Goal: Information Seeking & Learning: Learn about a topic

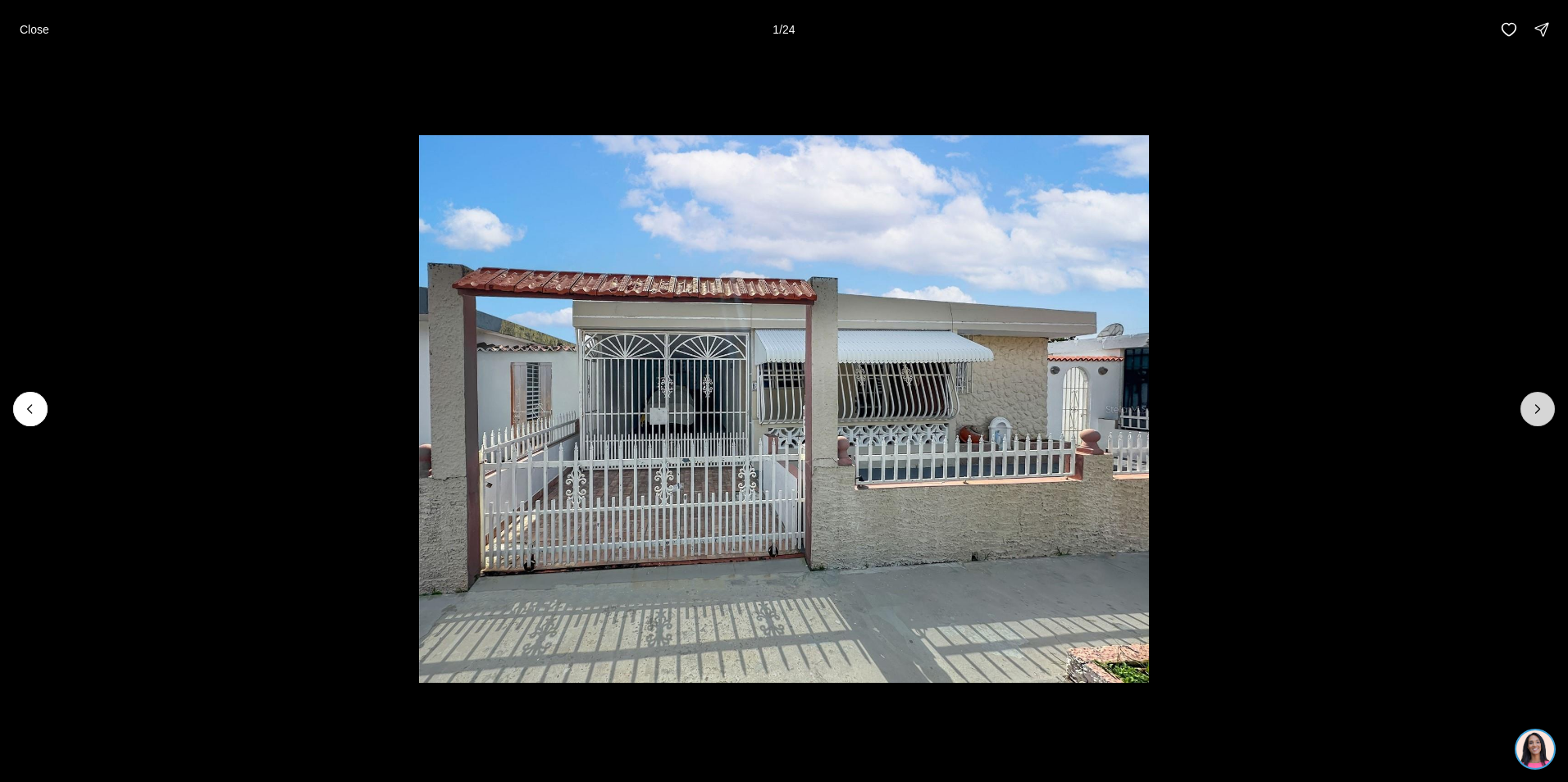
click at [1548, 412] on button "Next slide" at bounding box center [1537, 409] width 34 height 34
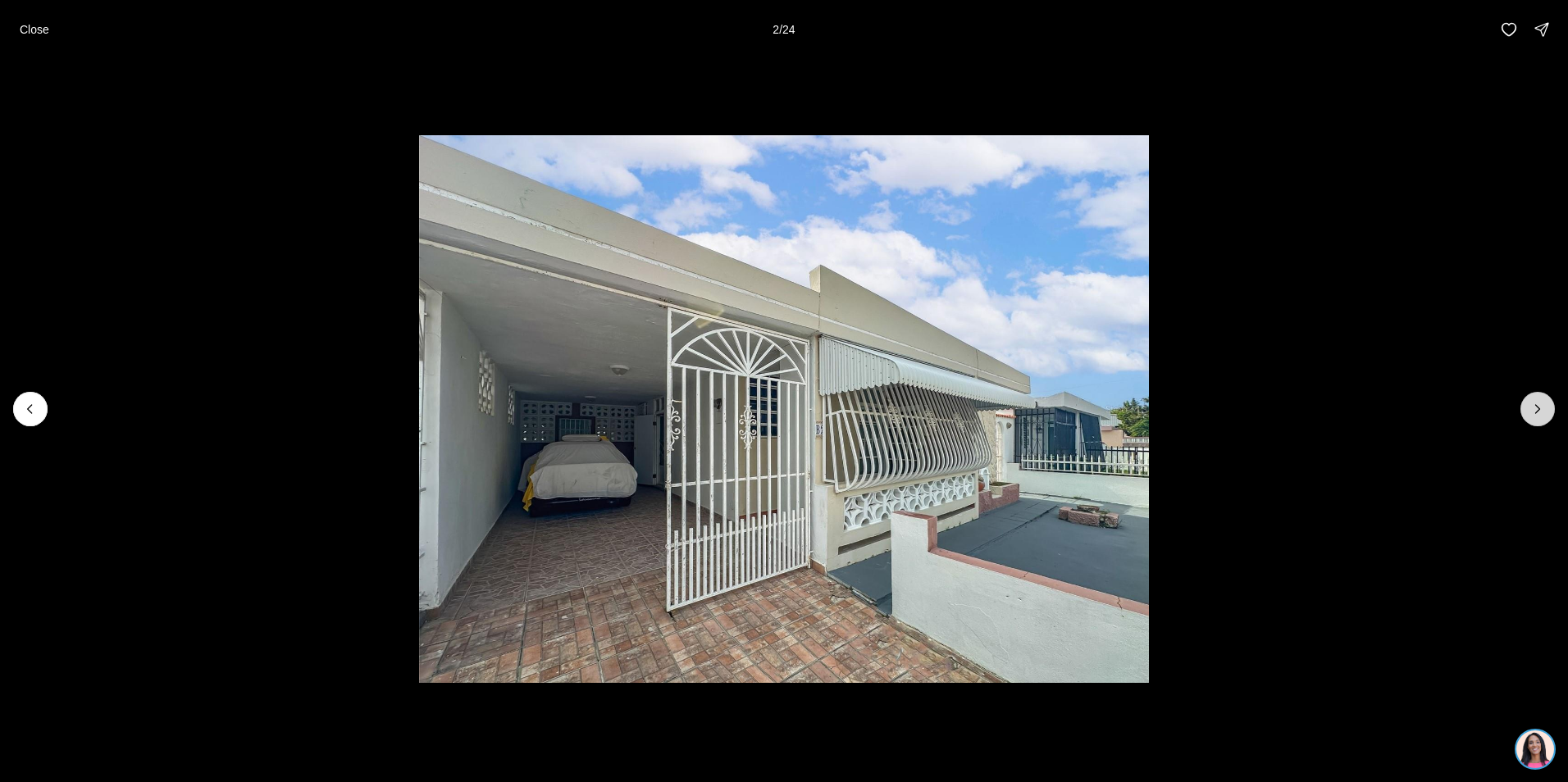
click at [1548, 412] on button "Next slide" at bounding box center [1537, 409] width 34 height 34
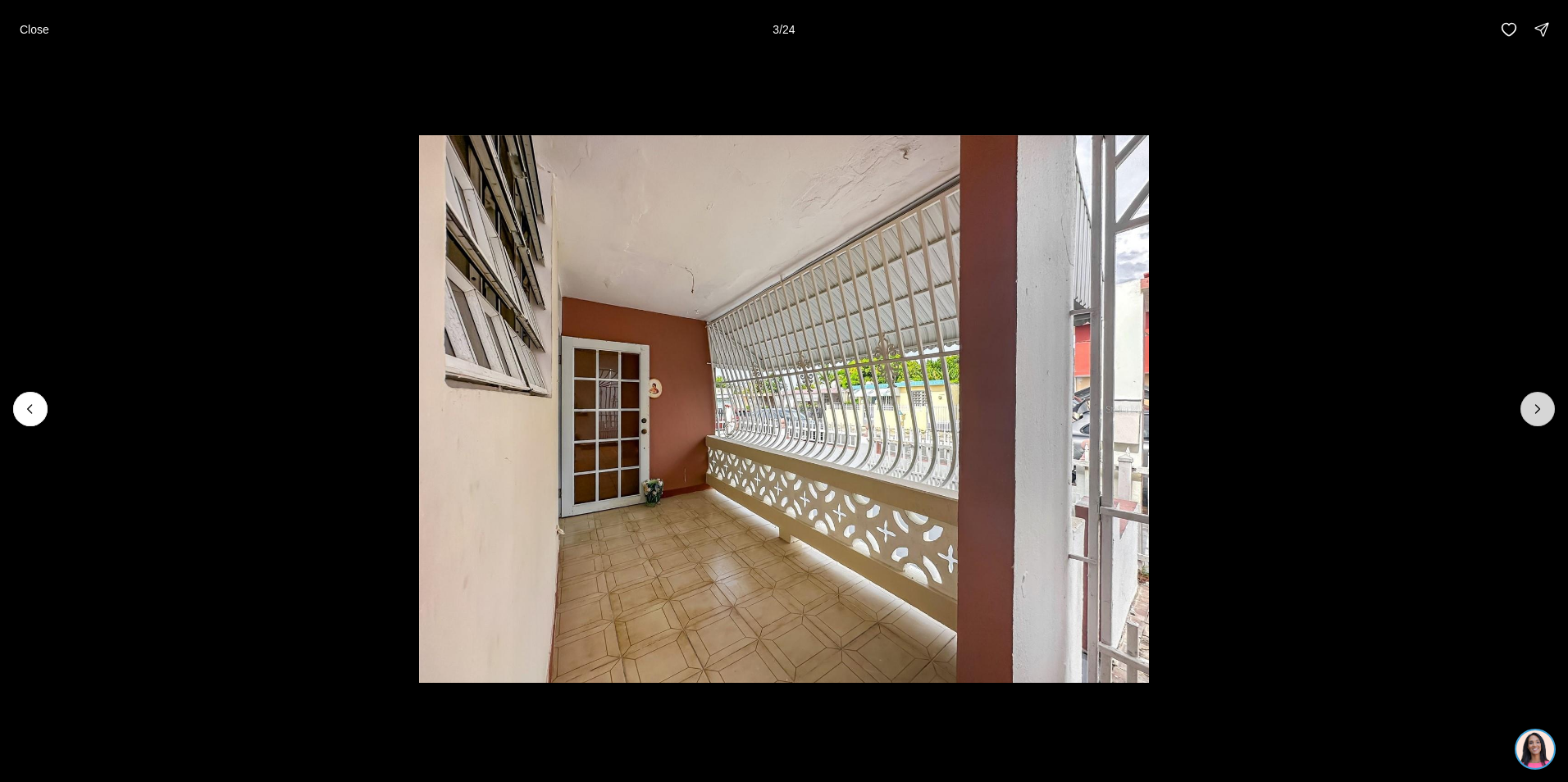
click at [1548, 412] on button "Next slide" at bounding box center [1537, 409] width 34 height 34
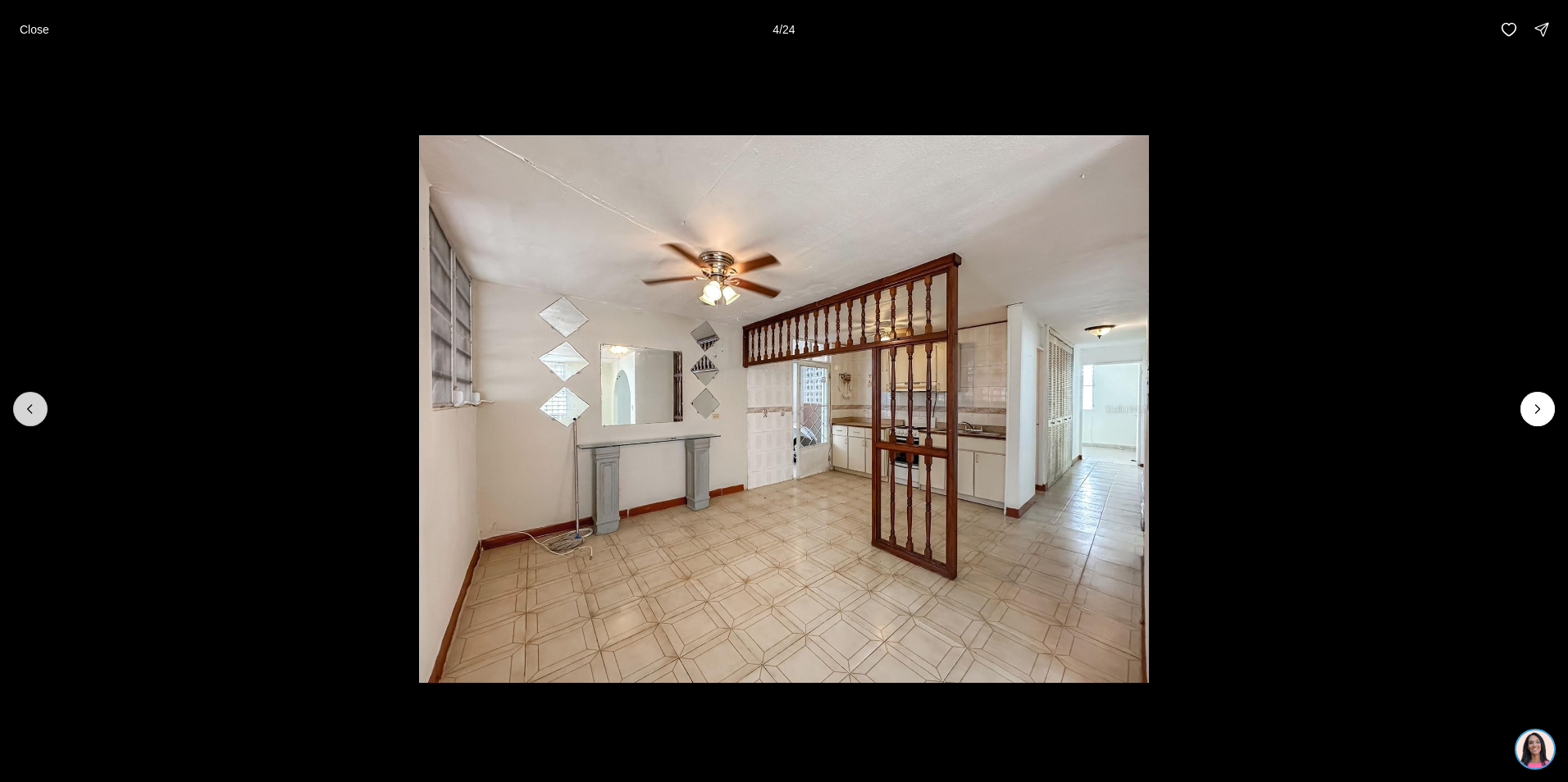
click at [38, 414] on button "Previous slide" at bounding box center [31, 409] width 34 height 34
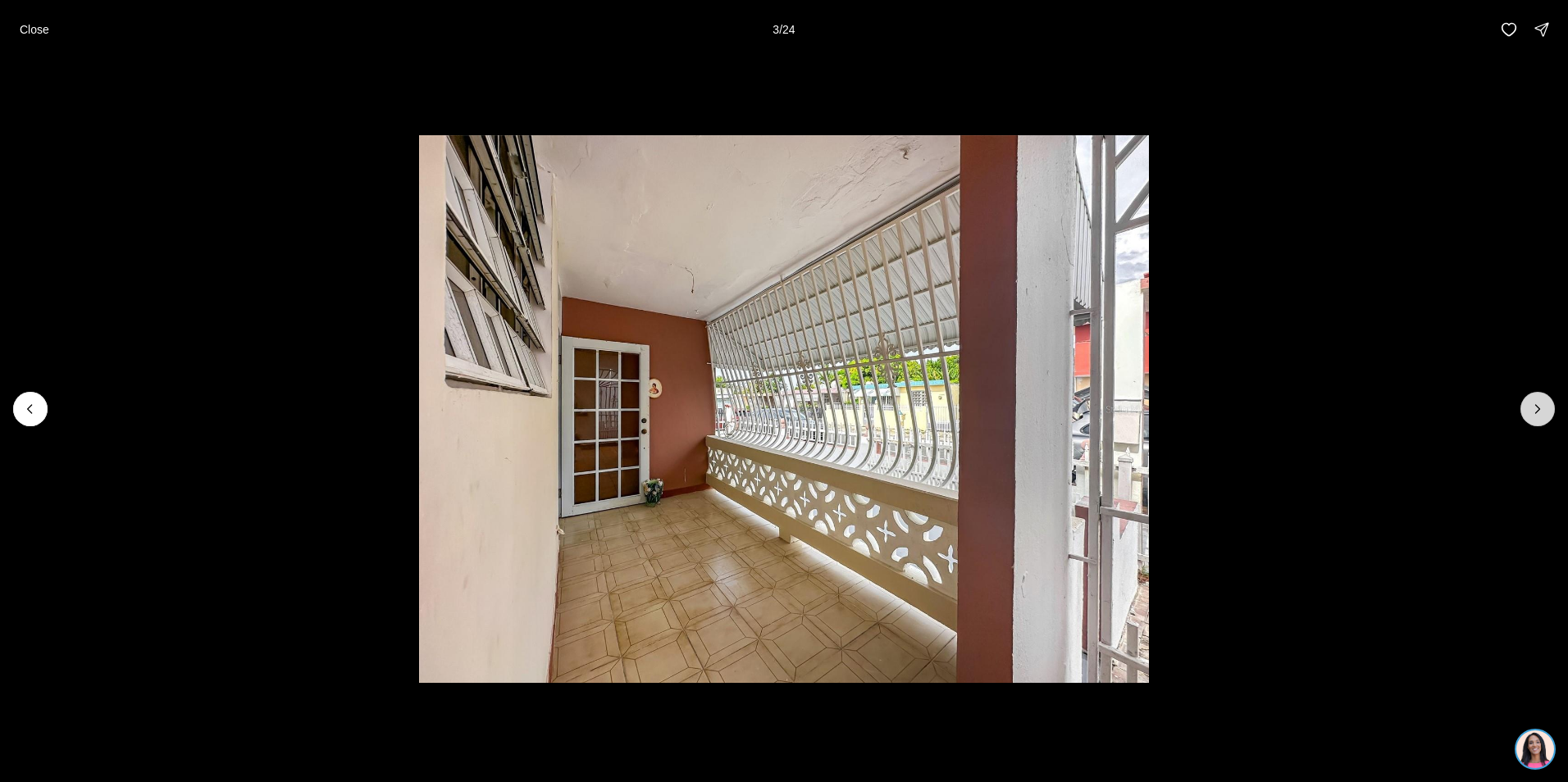
click at [1541, 410] on icon "Next slide" at bounding box center [1537, 409] width 16 height 16
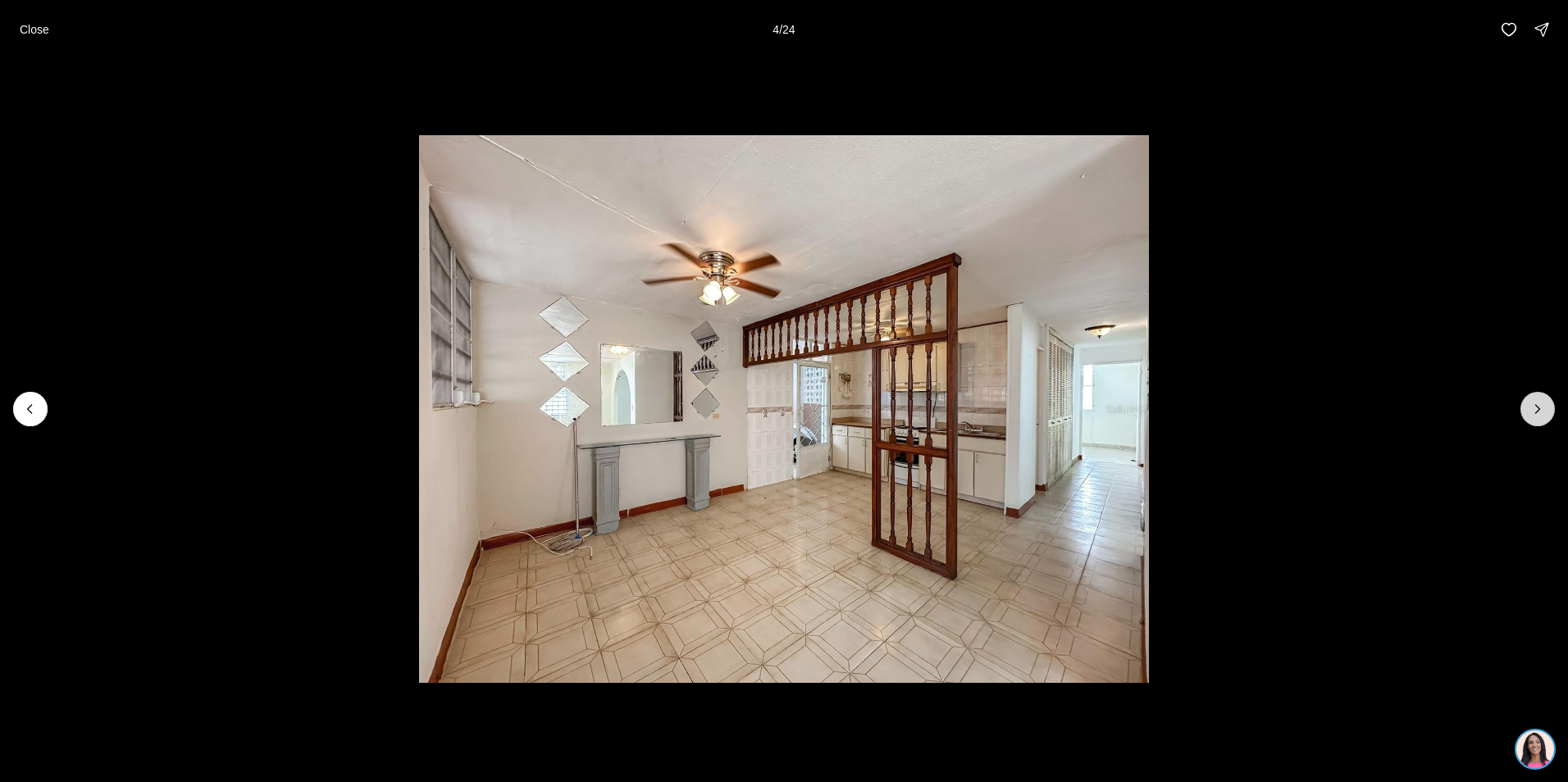
click at [1541, 409] on icon "Next slide" at bounding box center [1537, 409] width 16 height 16
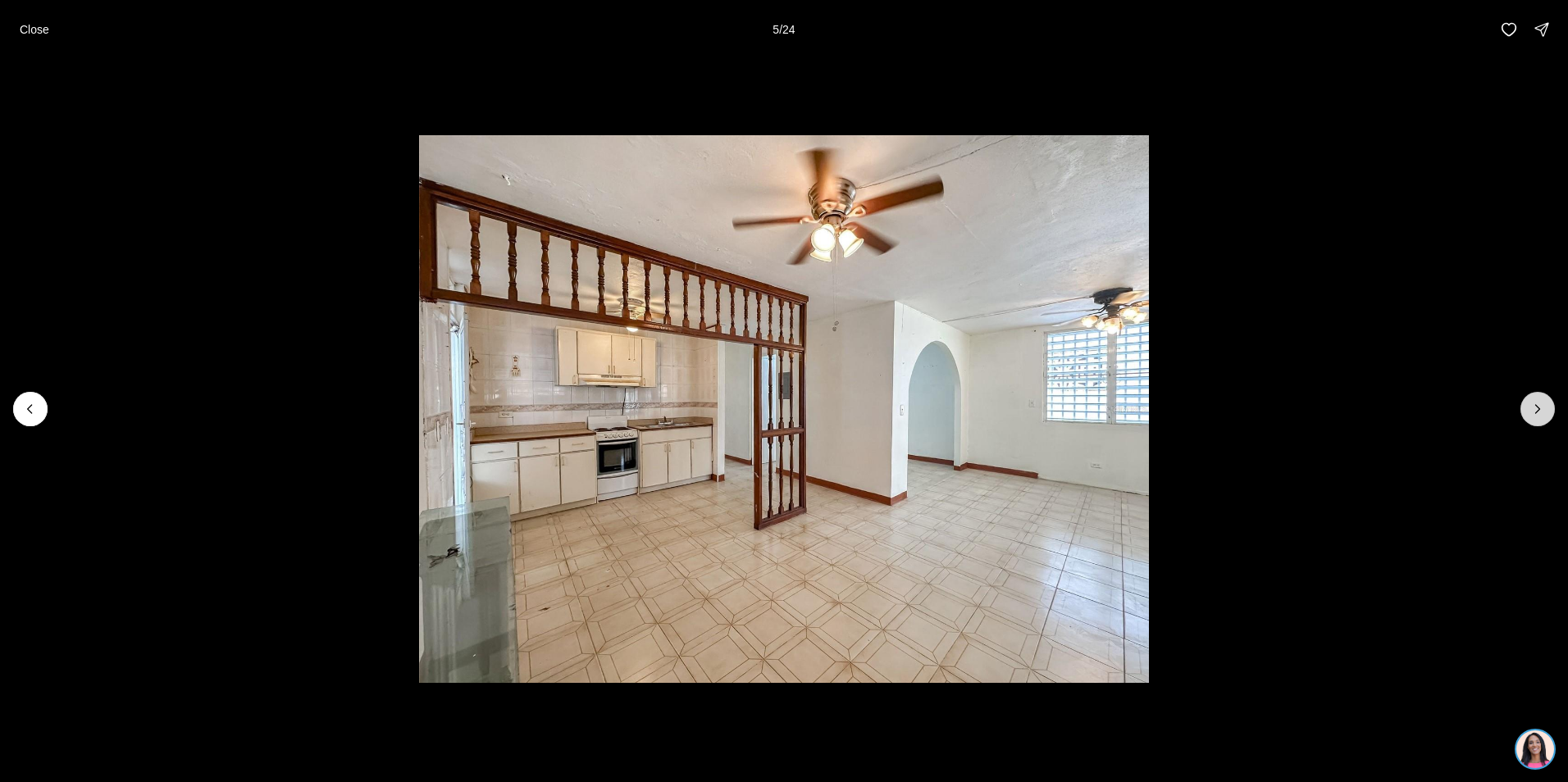
click at [1541, 409] on icon "Next slide" at bounding box center [1537, 409] width 16 height 16
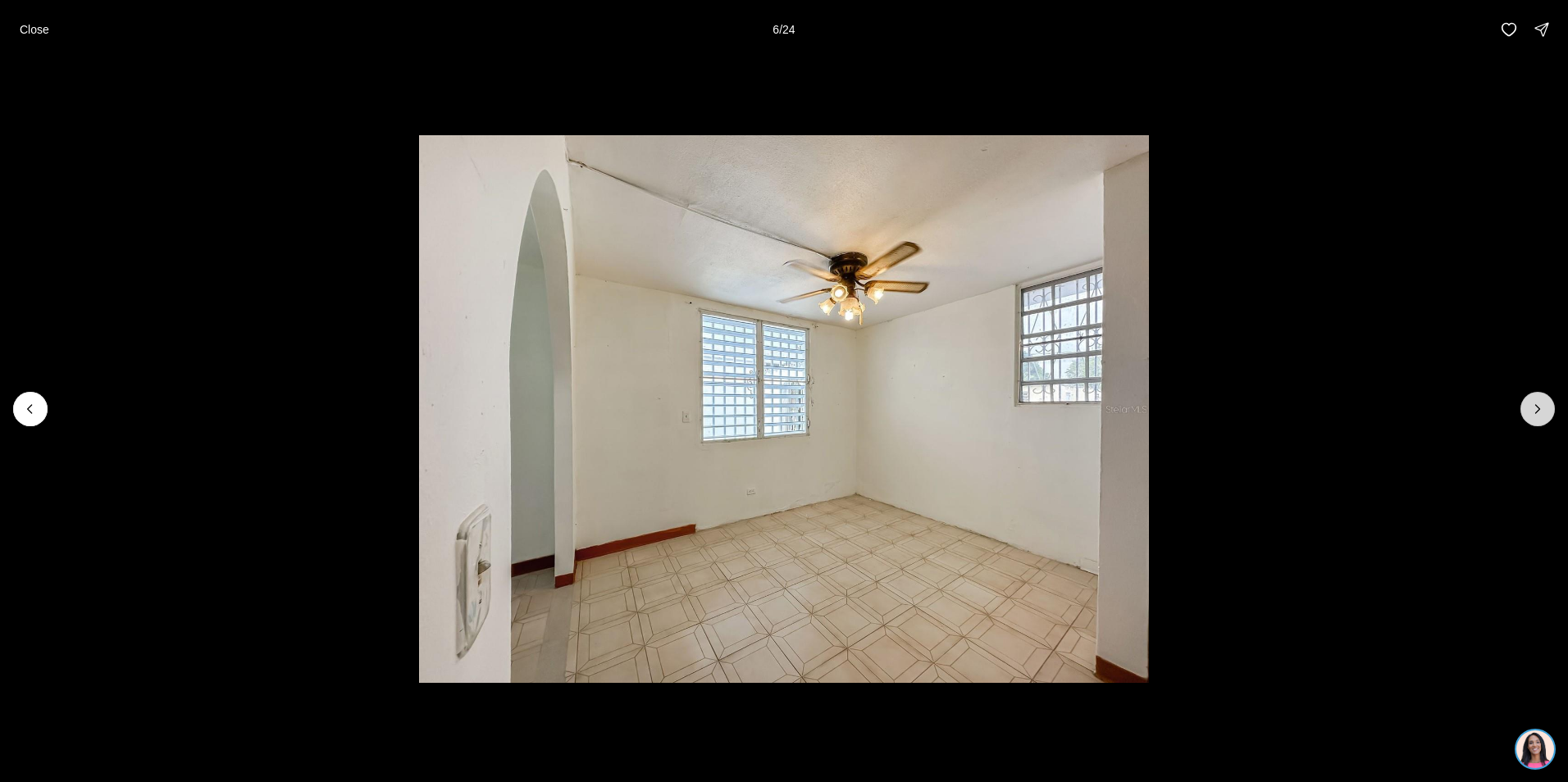
click at [1541, 409] on icon "Next slide" at bounding box center [1537, 409] width 16 height 16
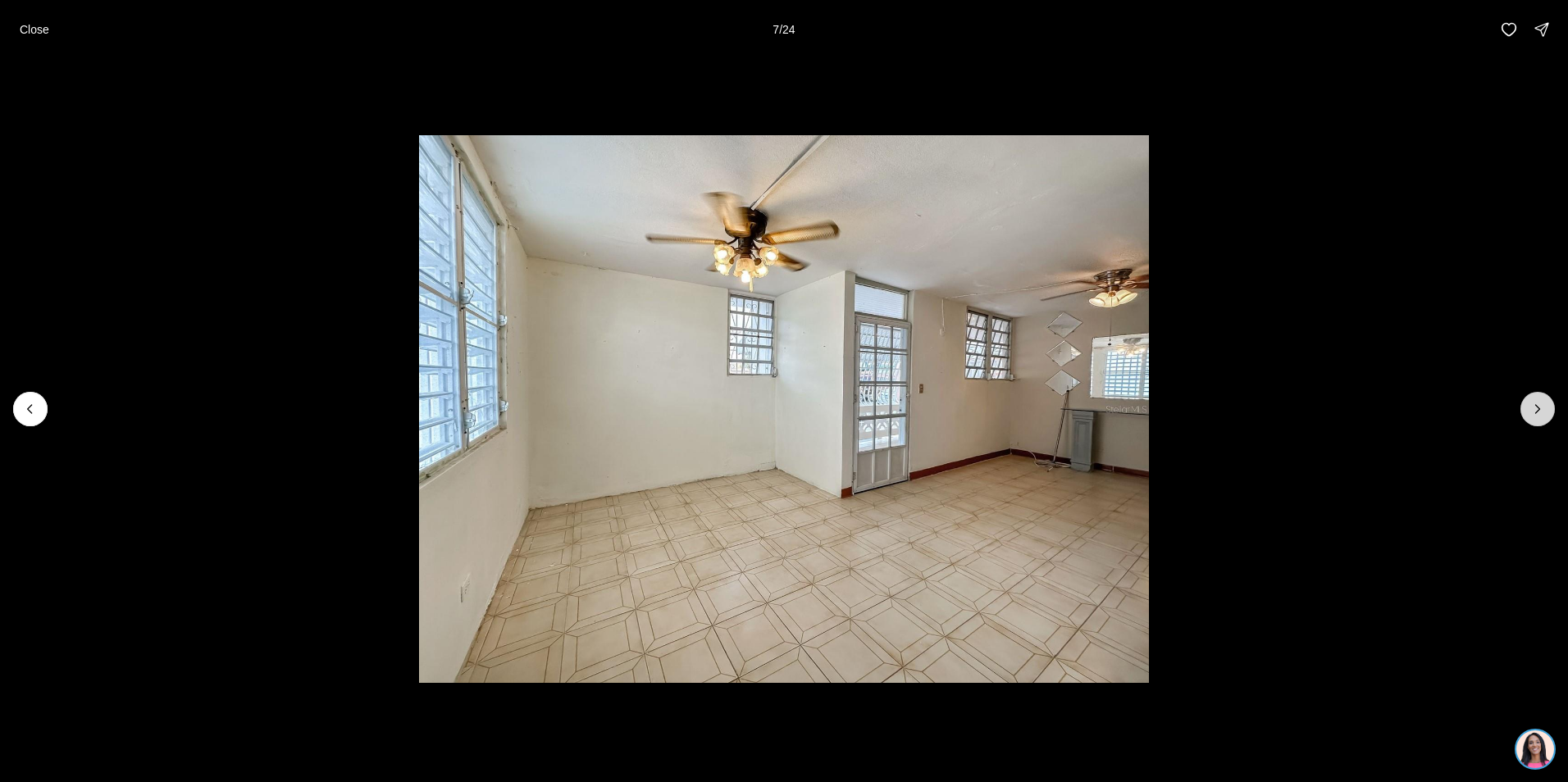
click at [1541, 409] on icon "Next slide" at bounding box center [1537, 409] width 16 height 16
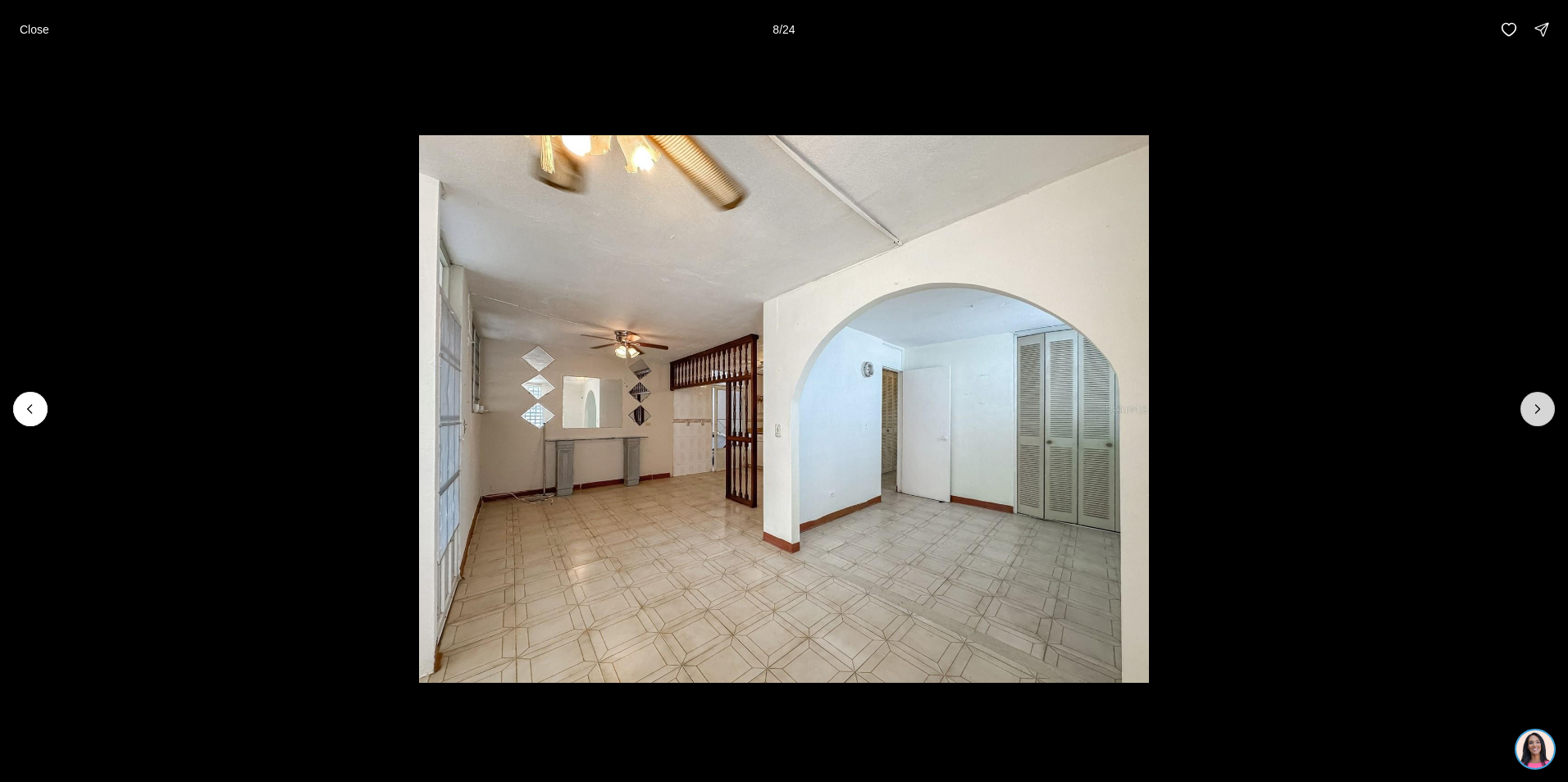
click at [1541, 409] on icon "Next slide" at bounding box center [1537, 409] width 16 height 16
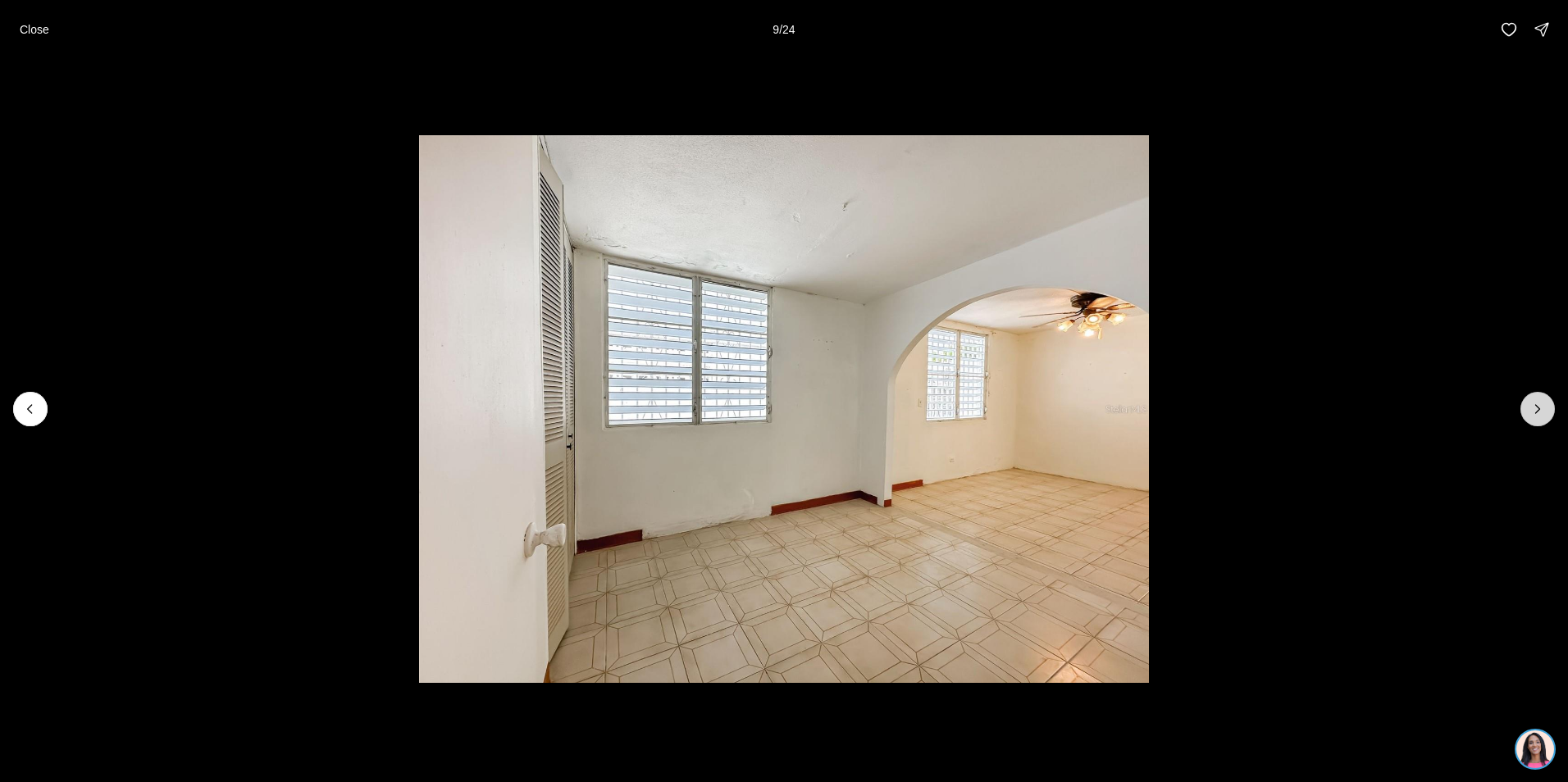
click at [1541, 409] on icon "Next slide" at bounding box center [1537, 409] width 16 height 16
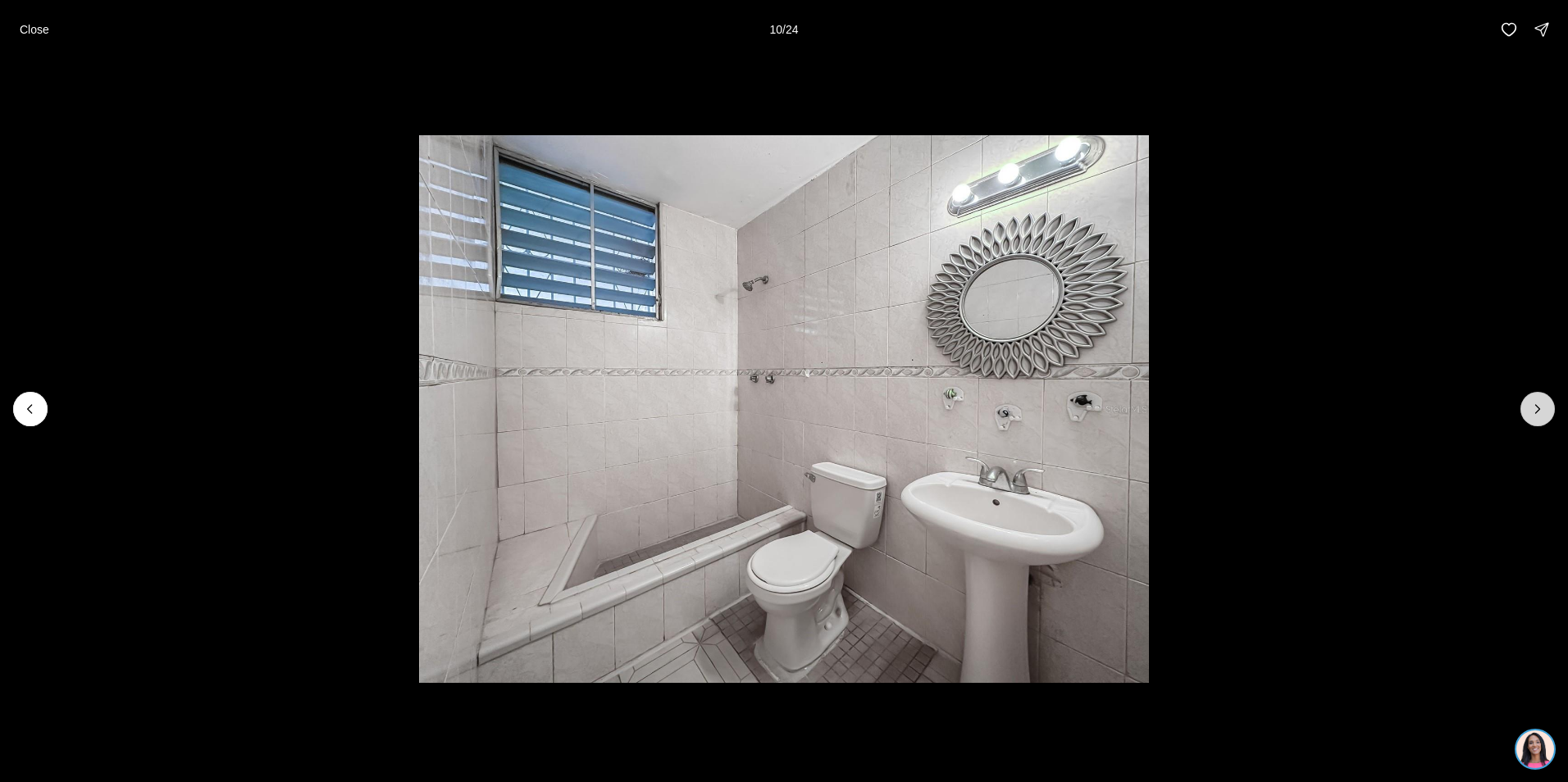
click at [1541, 409] on icon "Next slide" at bounding box center [1537, 409] width 16 height 16
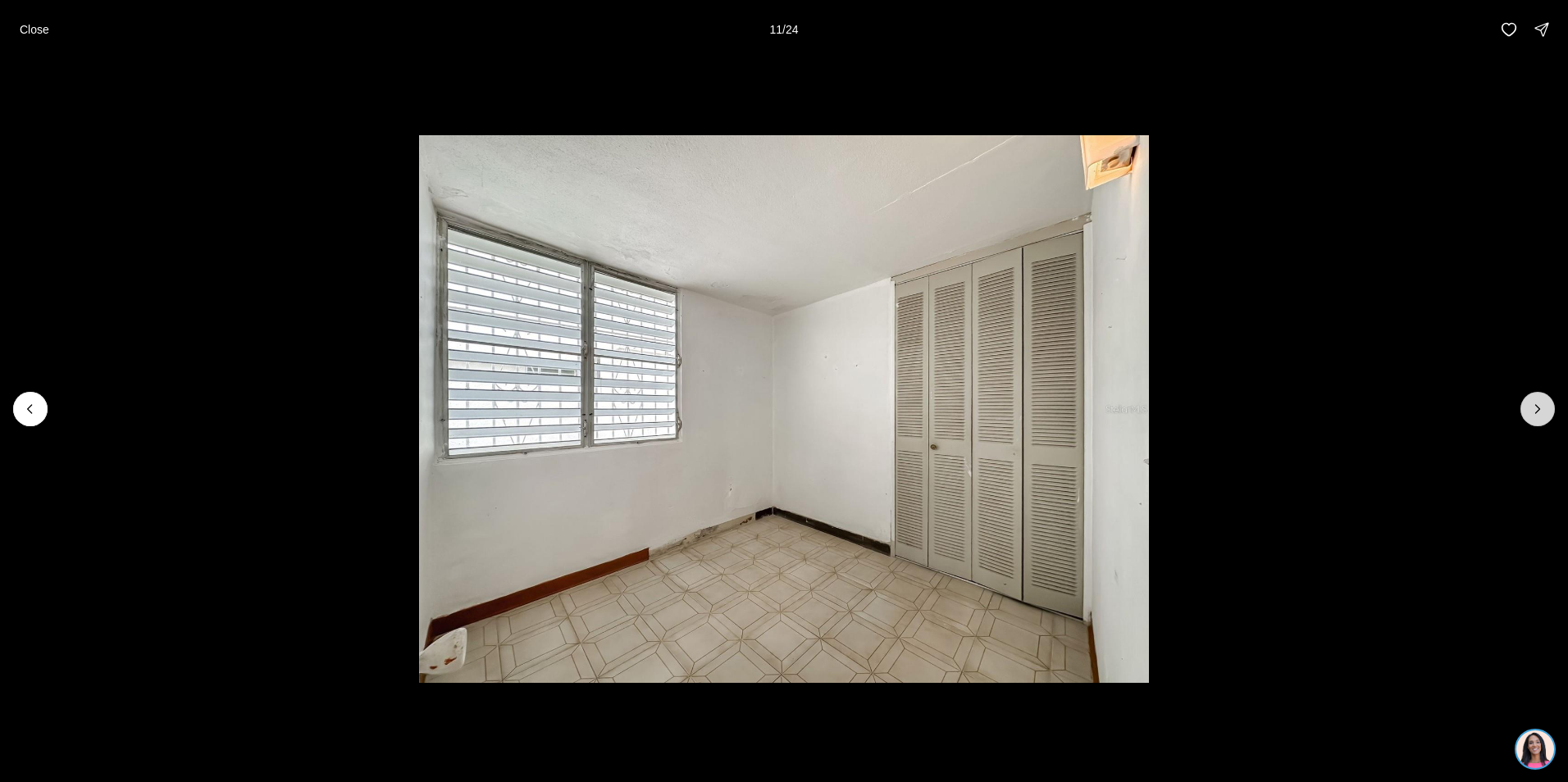
click at [1541, 409] on icon "Next slide" at bounding box center [1537, 409] width 16 height 16
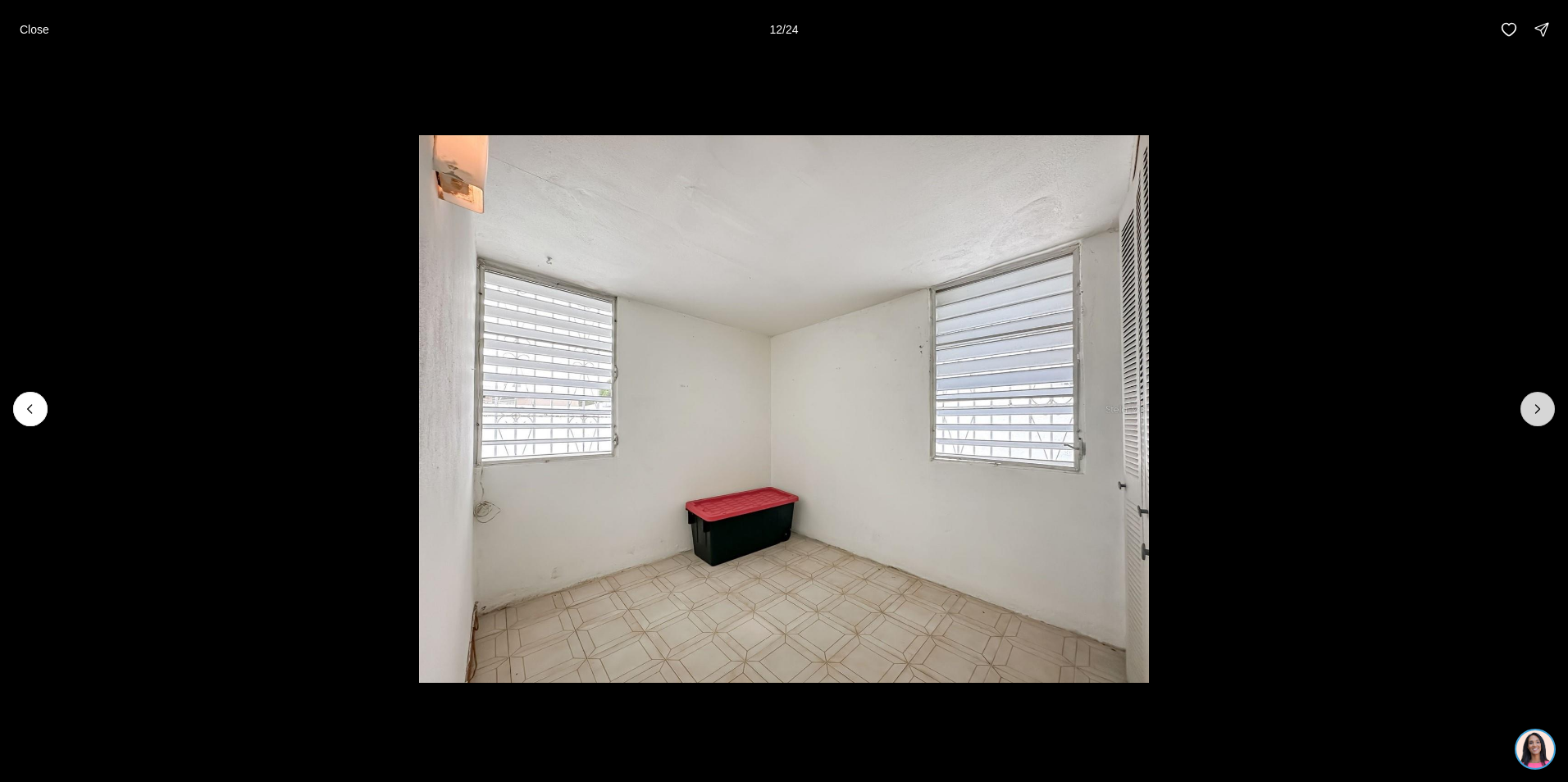
click at [1541, 409] on icon "Next slide" at bounding box center [1537, 409] width 16 height 16
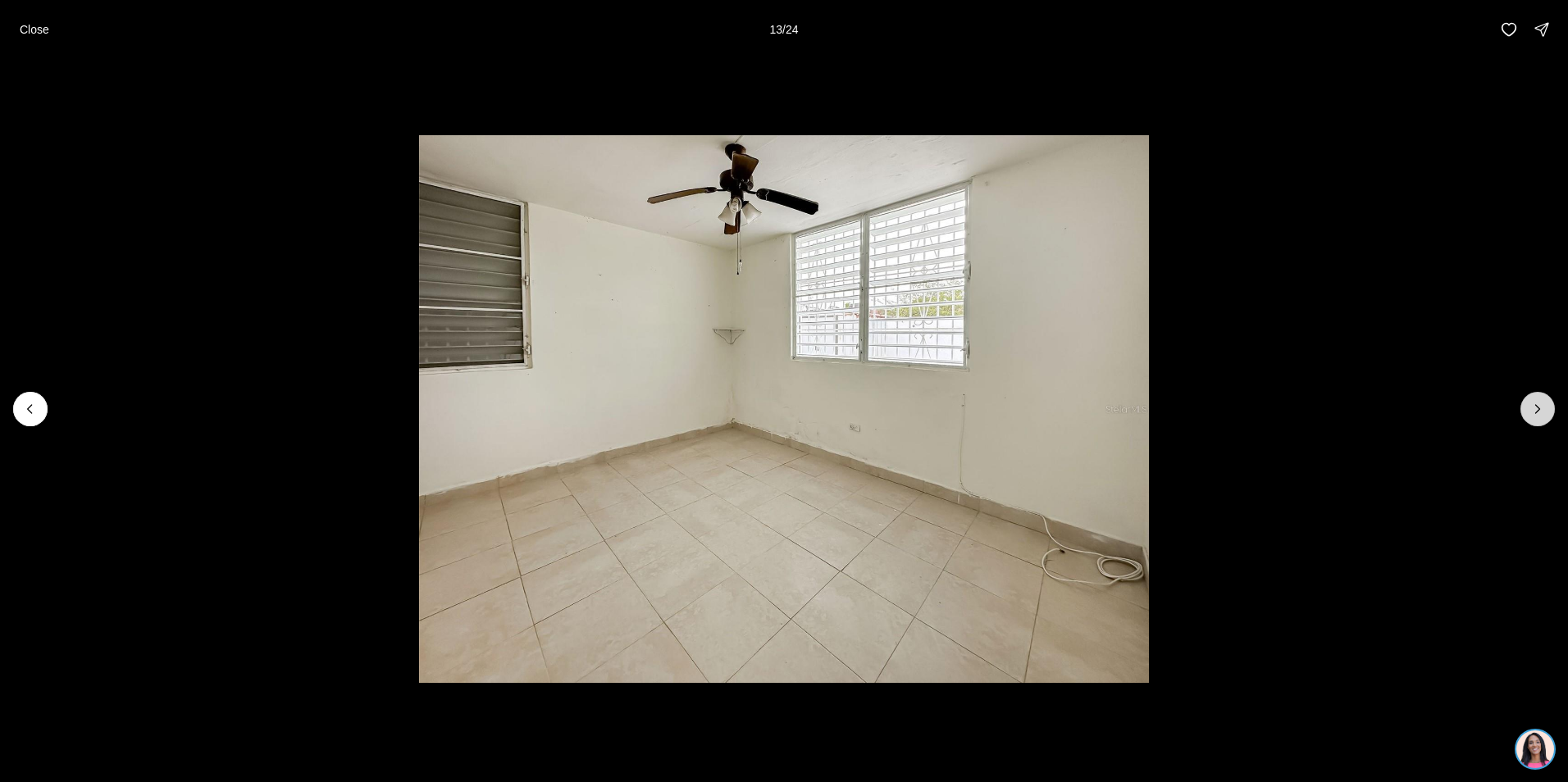
click at [1541, 409] on icon "Next slide" at bounding box center [1537, 409] width 16 height 16
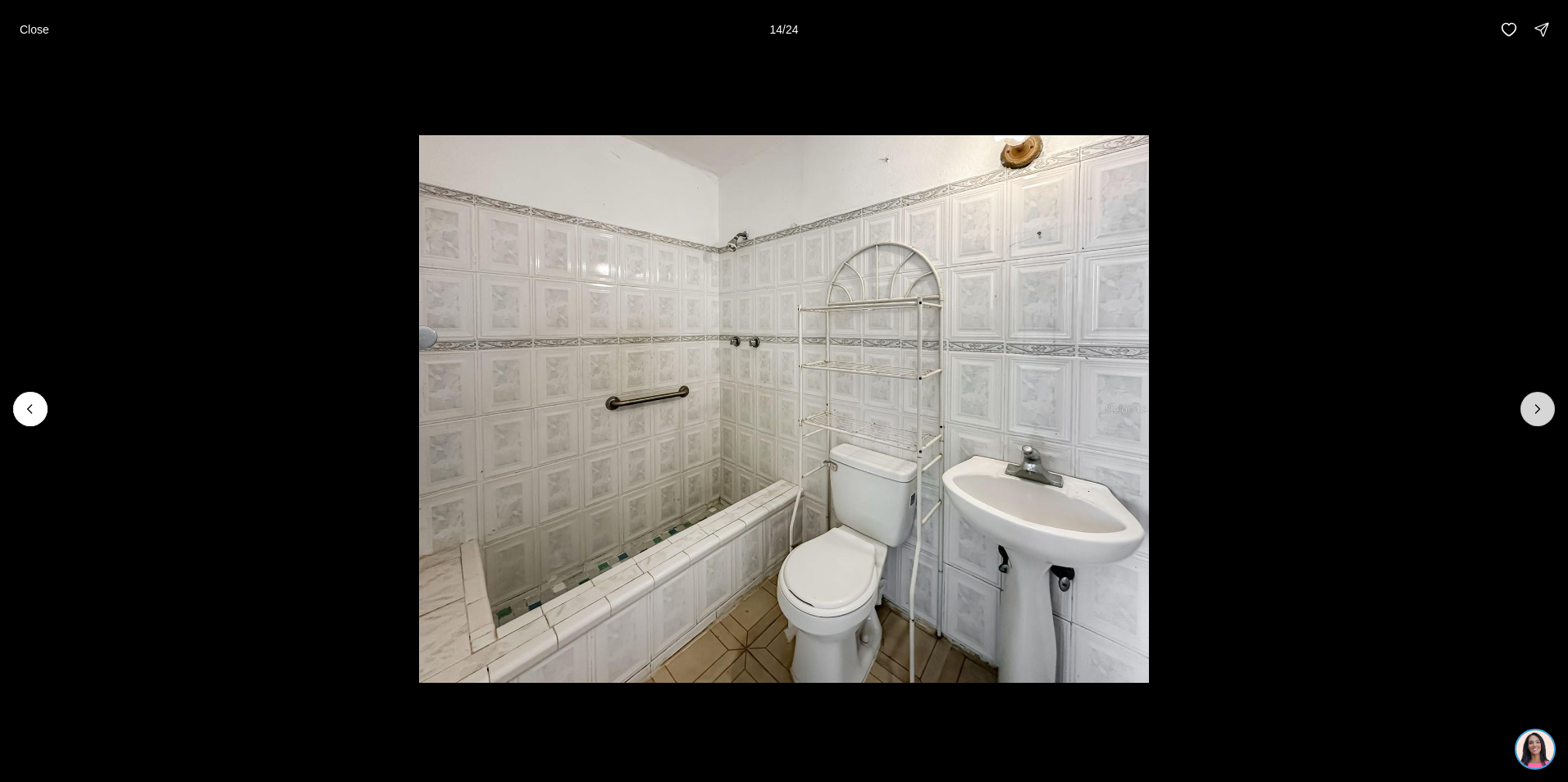
click at [1541, 404] on icon "Next slide" at bounding box center [1537, 409] width 16 height 16
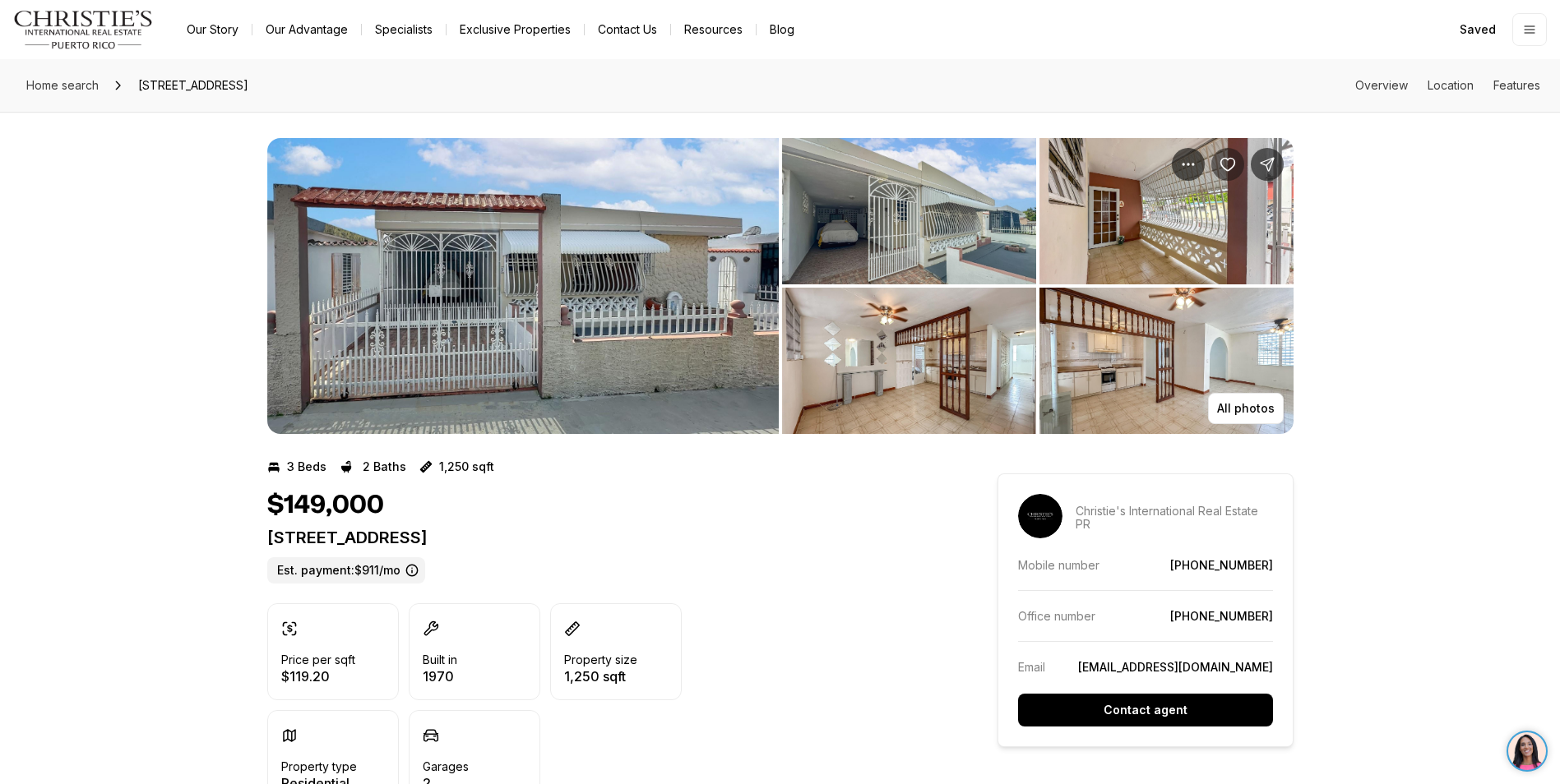
click at [1226, 159] on icon "Save Property: Calle 2 BLQ B 2, JARDINES DE LOIZA" at bounding box center [1227, 164] width 14 height 12
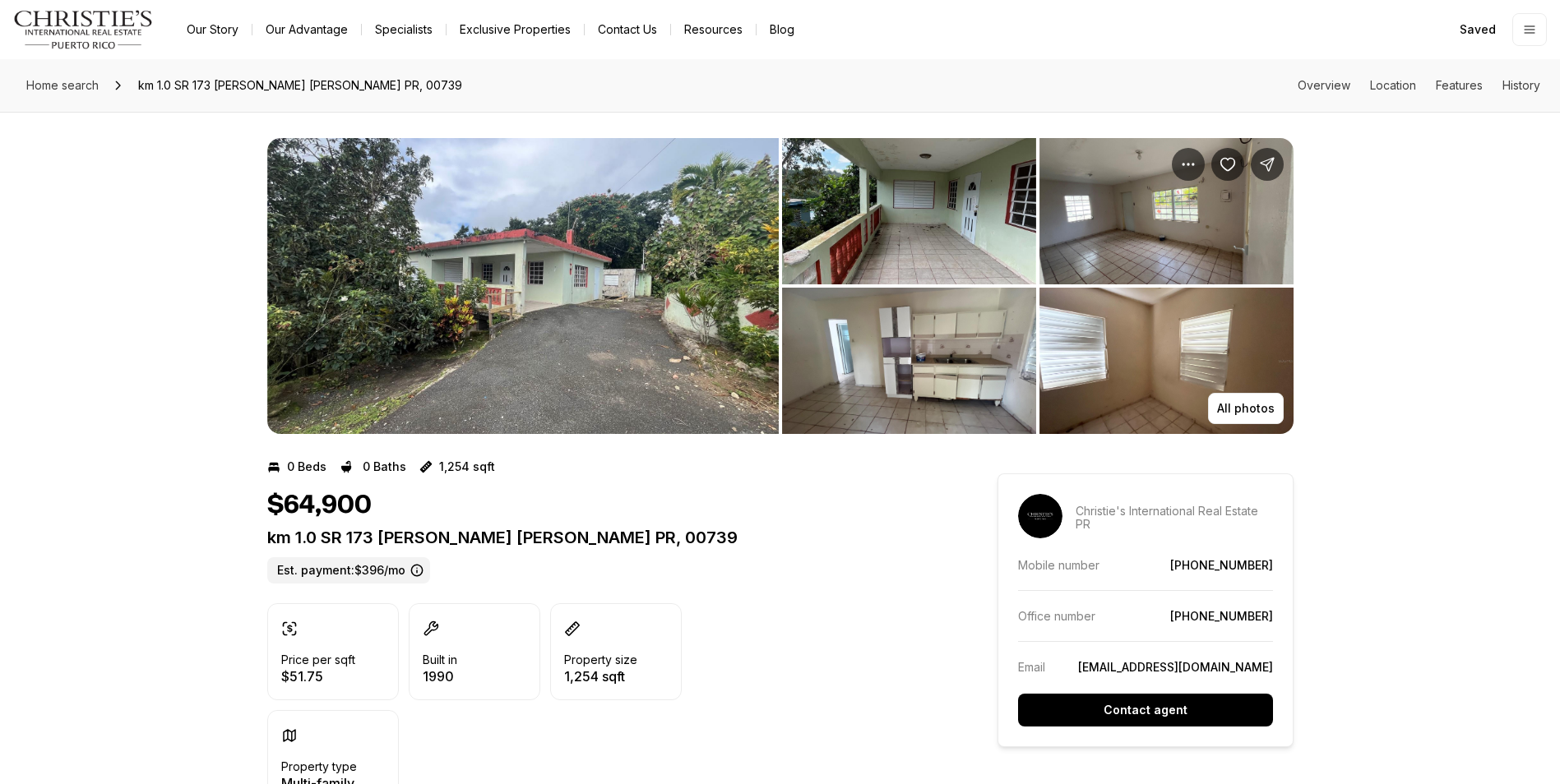
click at [541, 345] on img "View image gallery" at bounding box center [522, 286] width 512 height 296
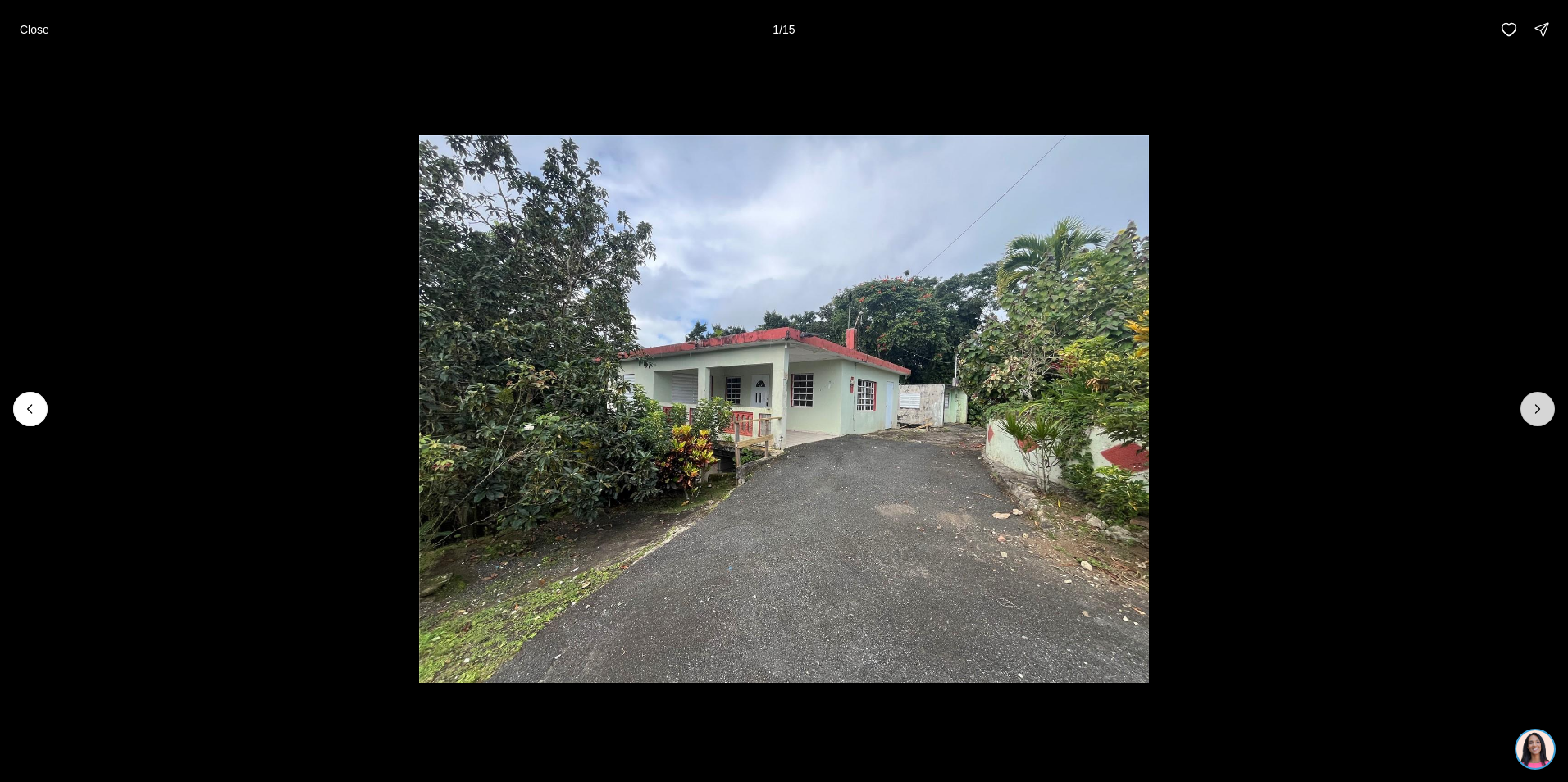
click at [1543, 409] on icon "Next slide" at bounding box center [1537, 409] width 16 height 16
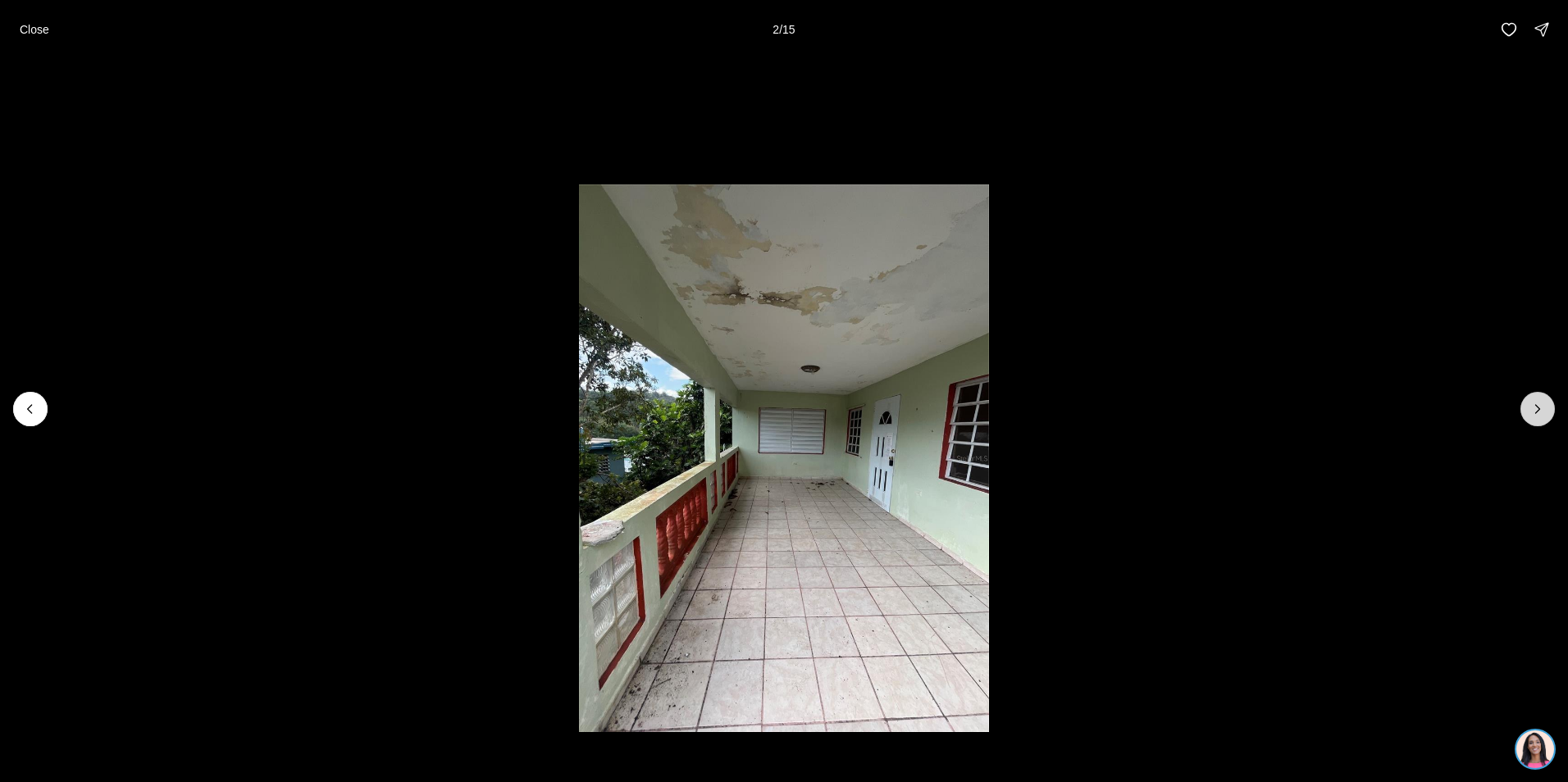
click at [1543, 409] on icon "Next slide" at bounding box center [1537, 409] width 16 height 16
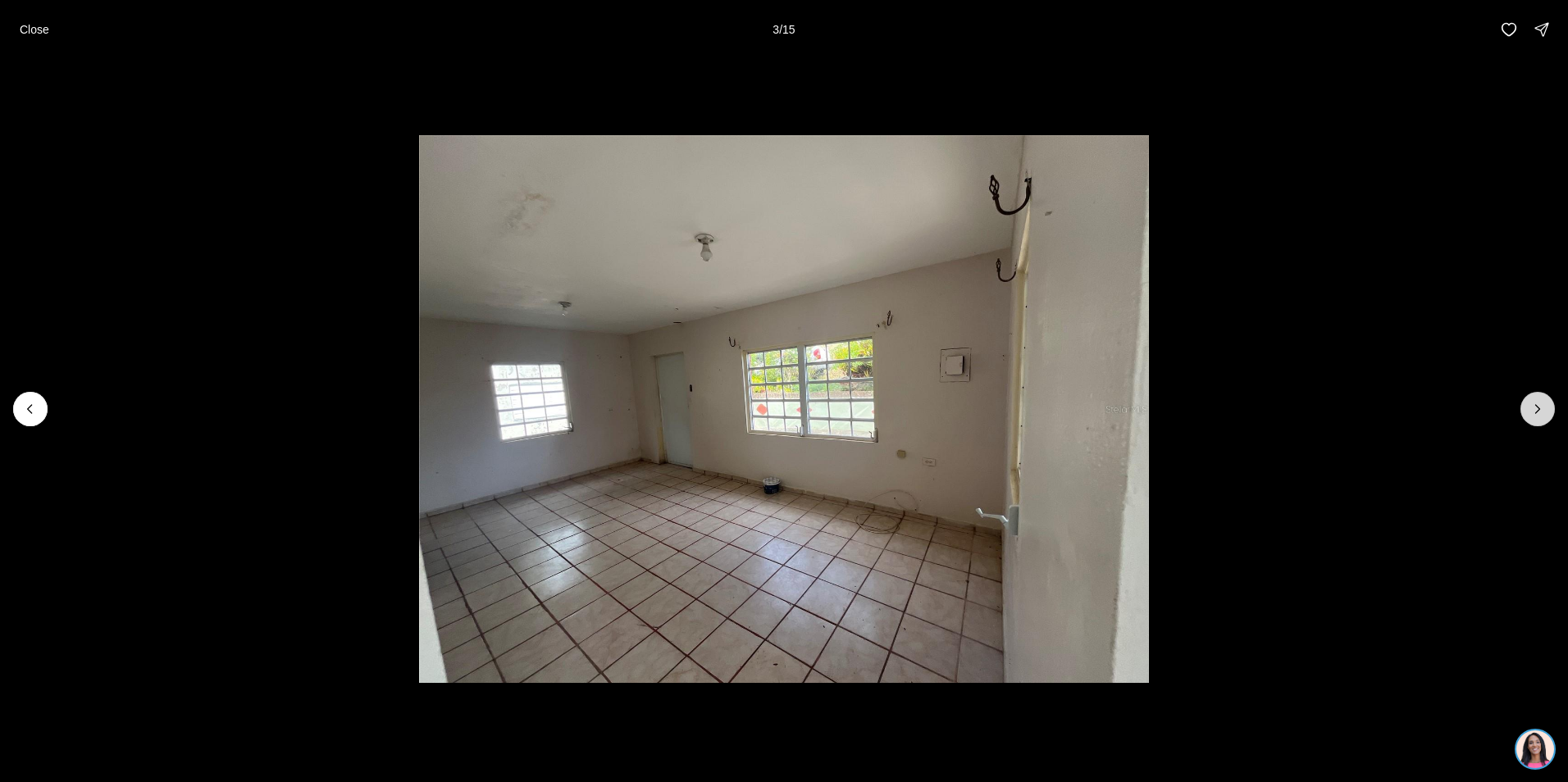
click at [1543, 409] on icon "Next slide" at bounding box center [1537, 409] width 16 height 16
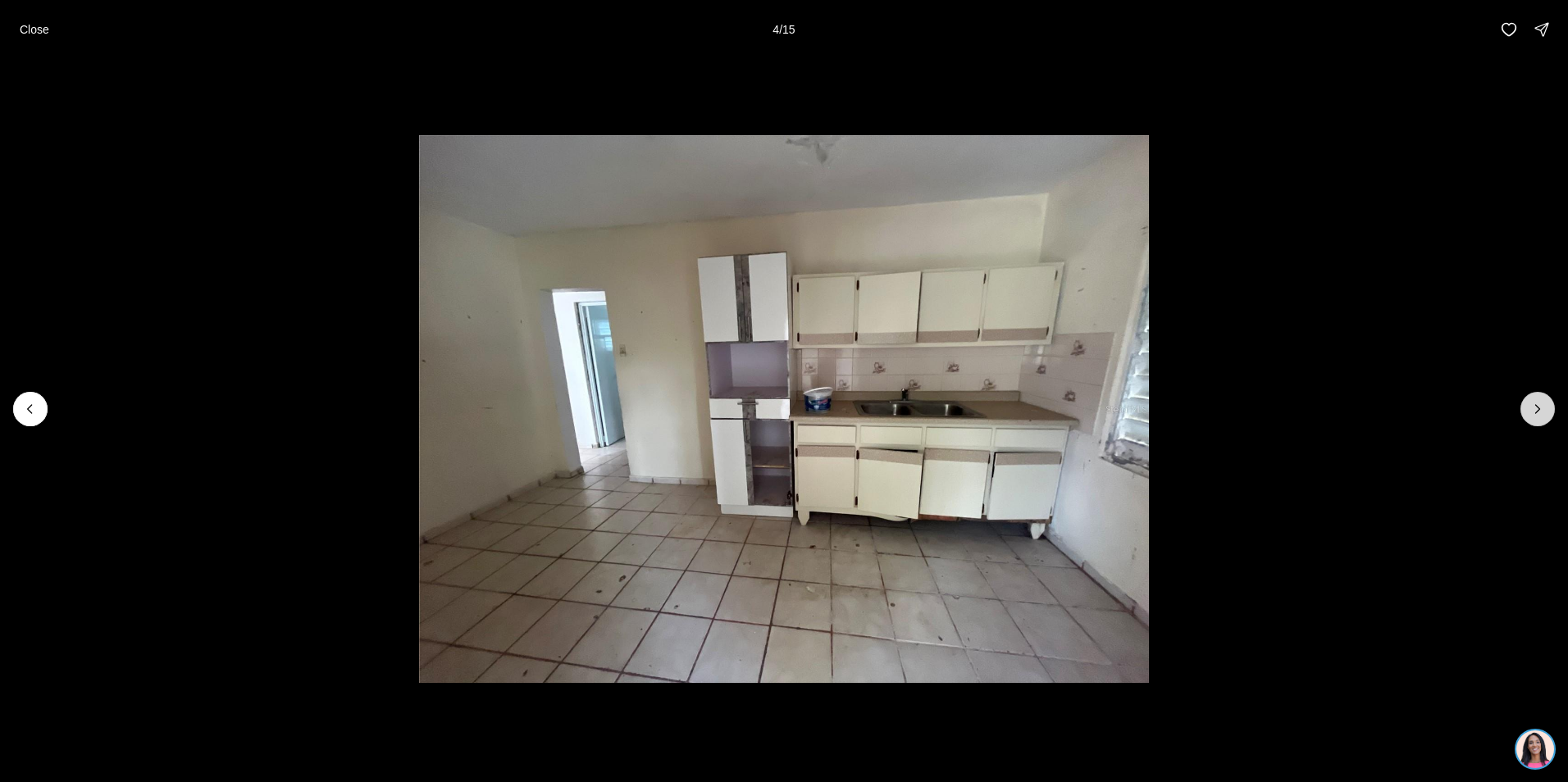
click at [1543, 409] on icon "Next slide" at bounding box center [1537, 409] width 16 height 16
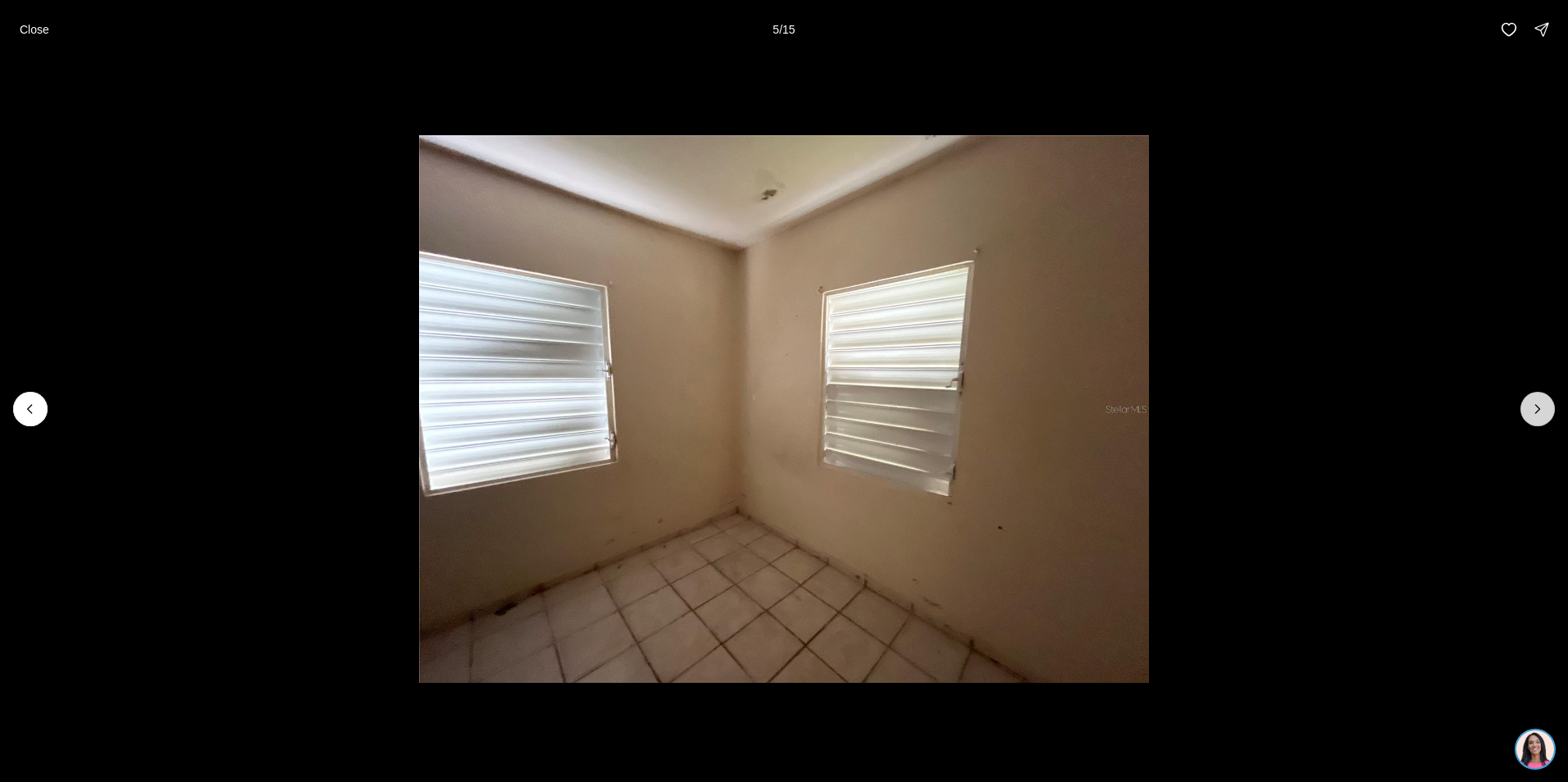
click at [1543, 409] on icon "Next slide" at bounding box center [1537, 409] width 16 height 16
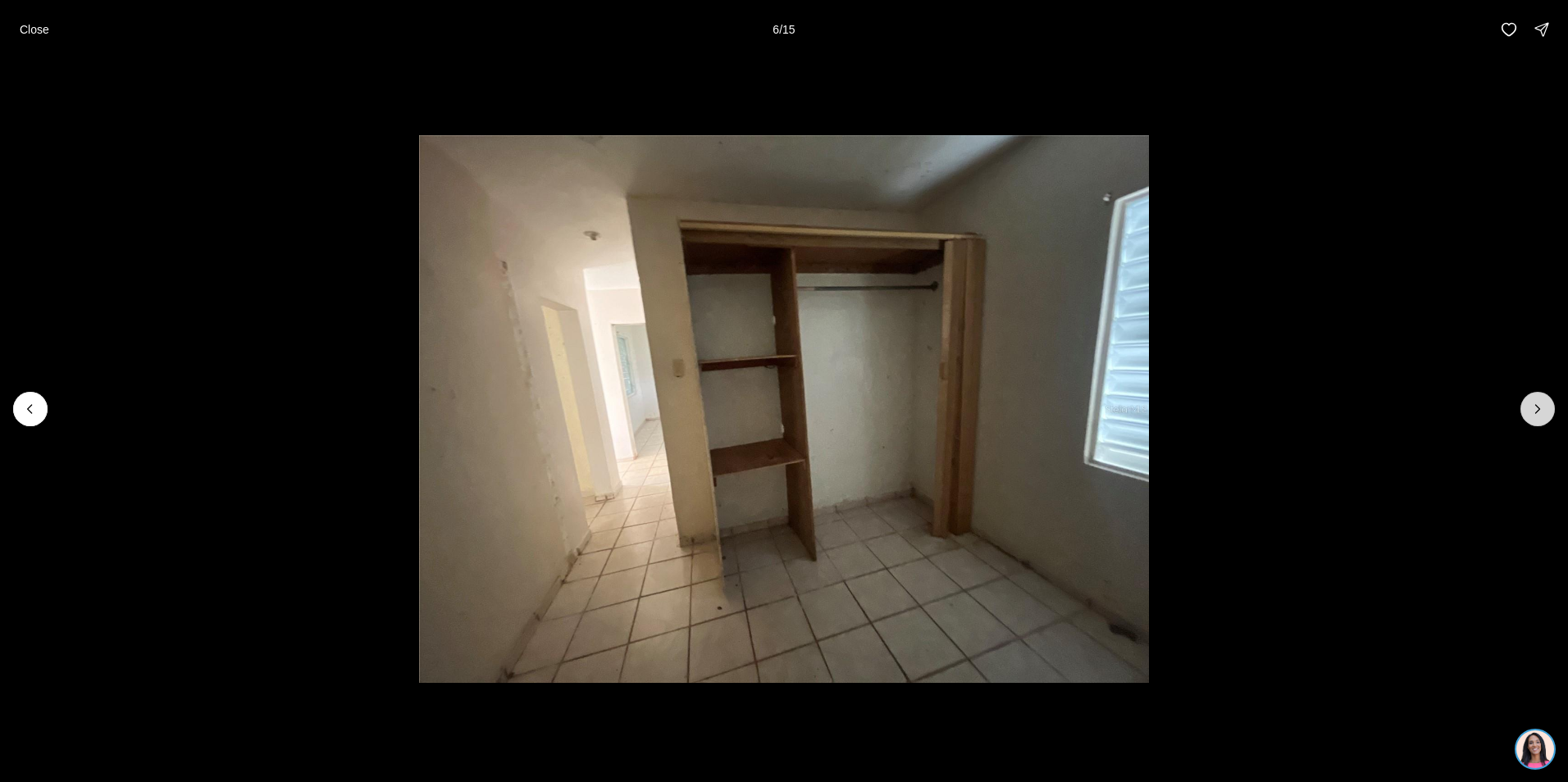
click at [1543, 409] on icon "Next slide" at bounding box center [1537, 409] width 16 height 16
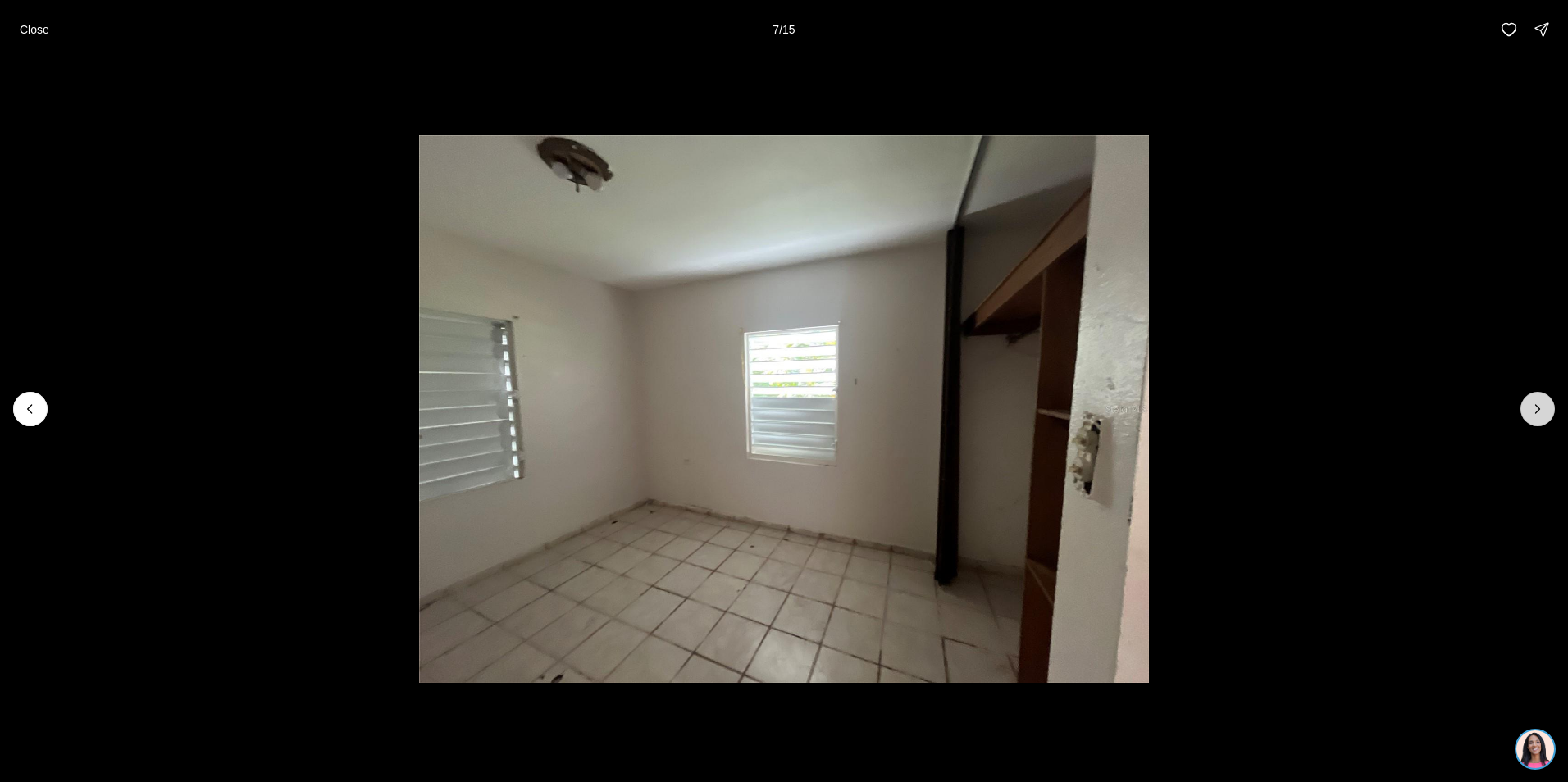
click at [1543, 409] on icon "Next slide" at bounding box center [1537, 409] width 16 height 16
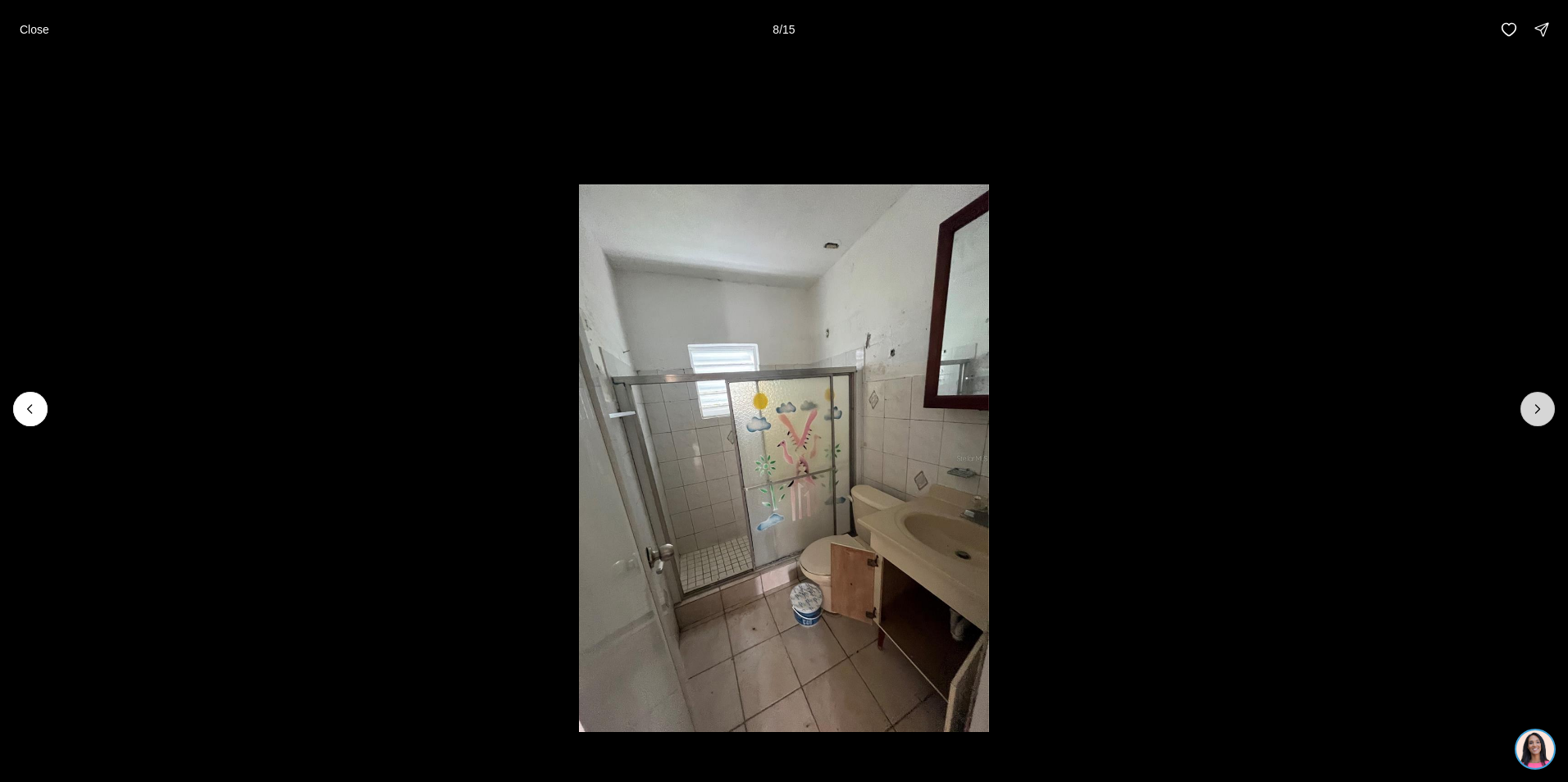
click at [1543, 409] on icon "Next slide" at bounding box center [1537, 409] width 16 height 16
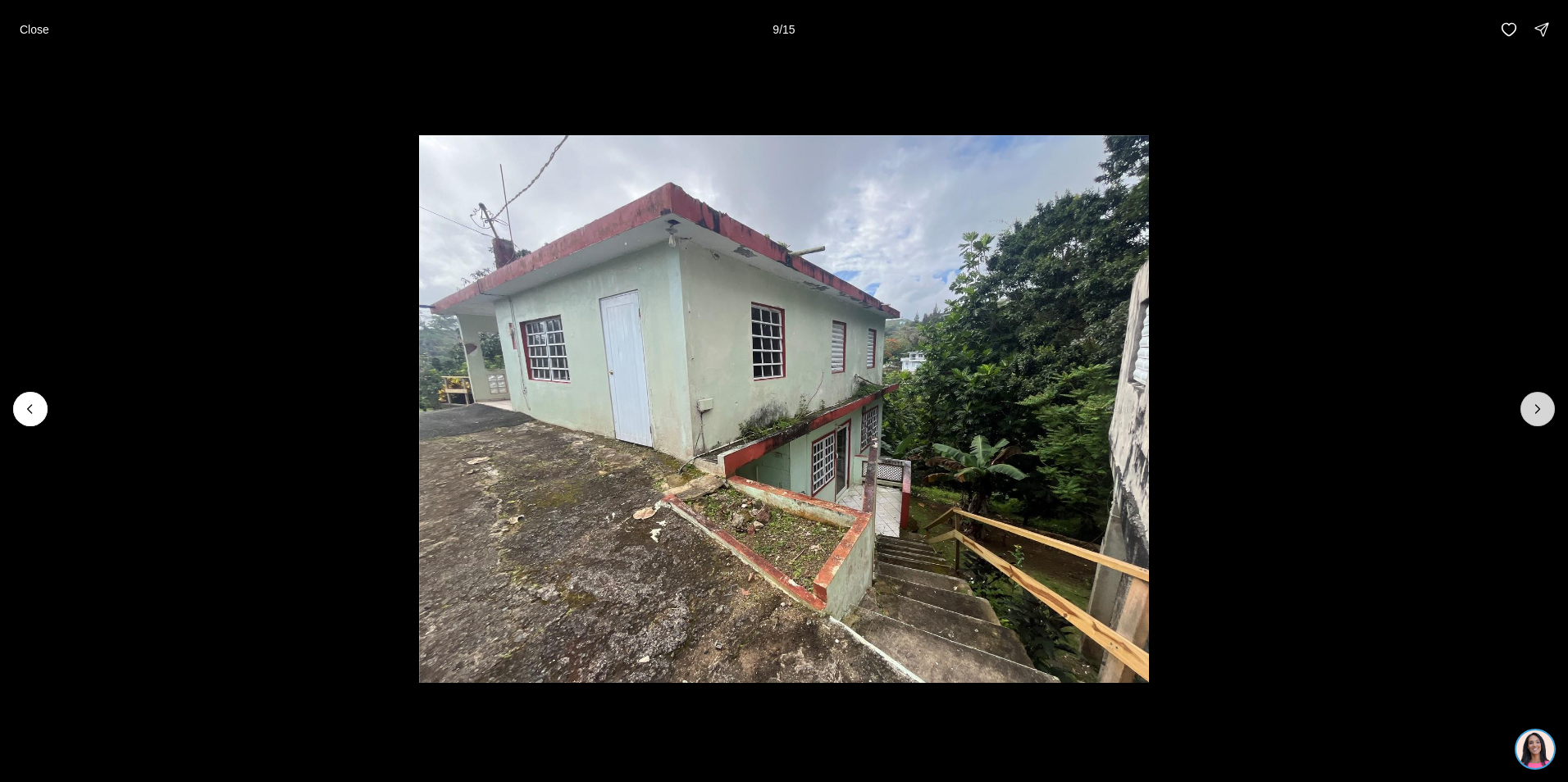
click at [1543, 409] on icon "Next slide" at bounding box center [1537, 409] width 16 height 16
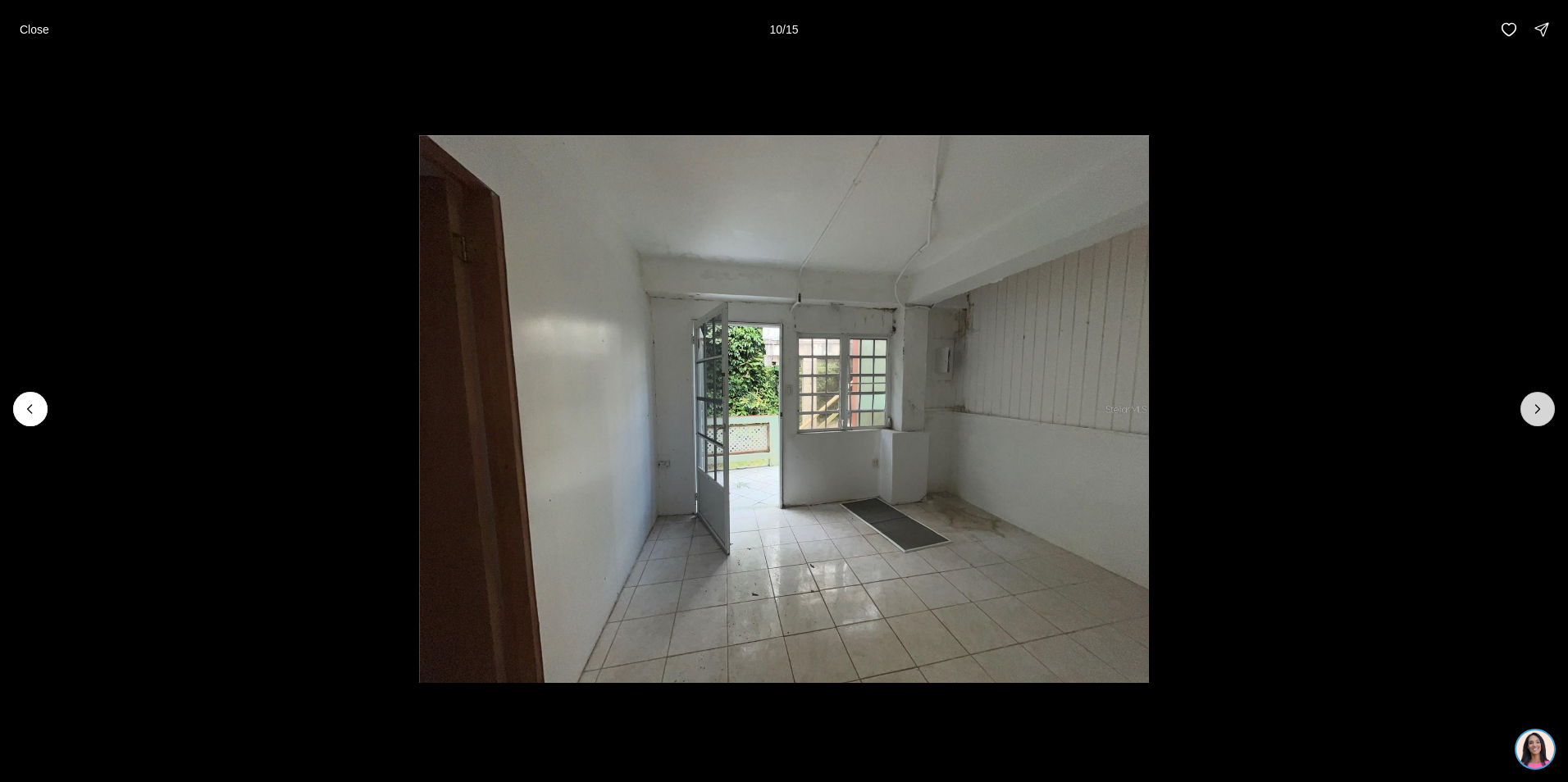
click at [1543, 409] on icon "Next slide" at bounding box center [1537, 409] width 16 height 16
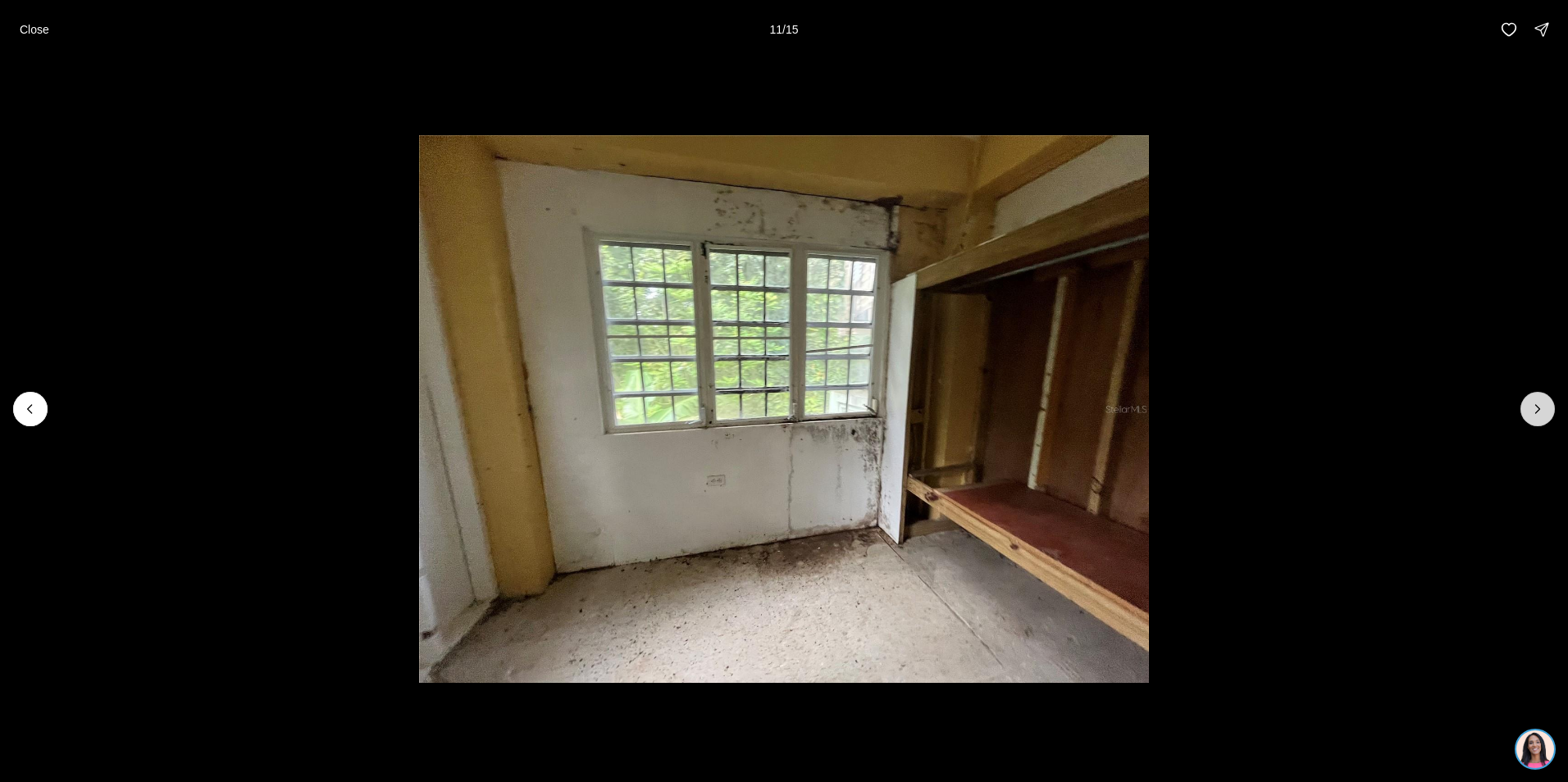
click at [1543, 409] on icon "Next slide" at bounding box center [1537, 409] width 16 height 16
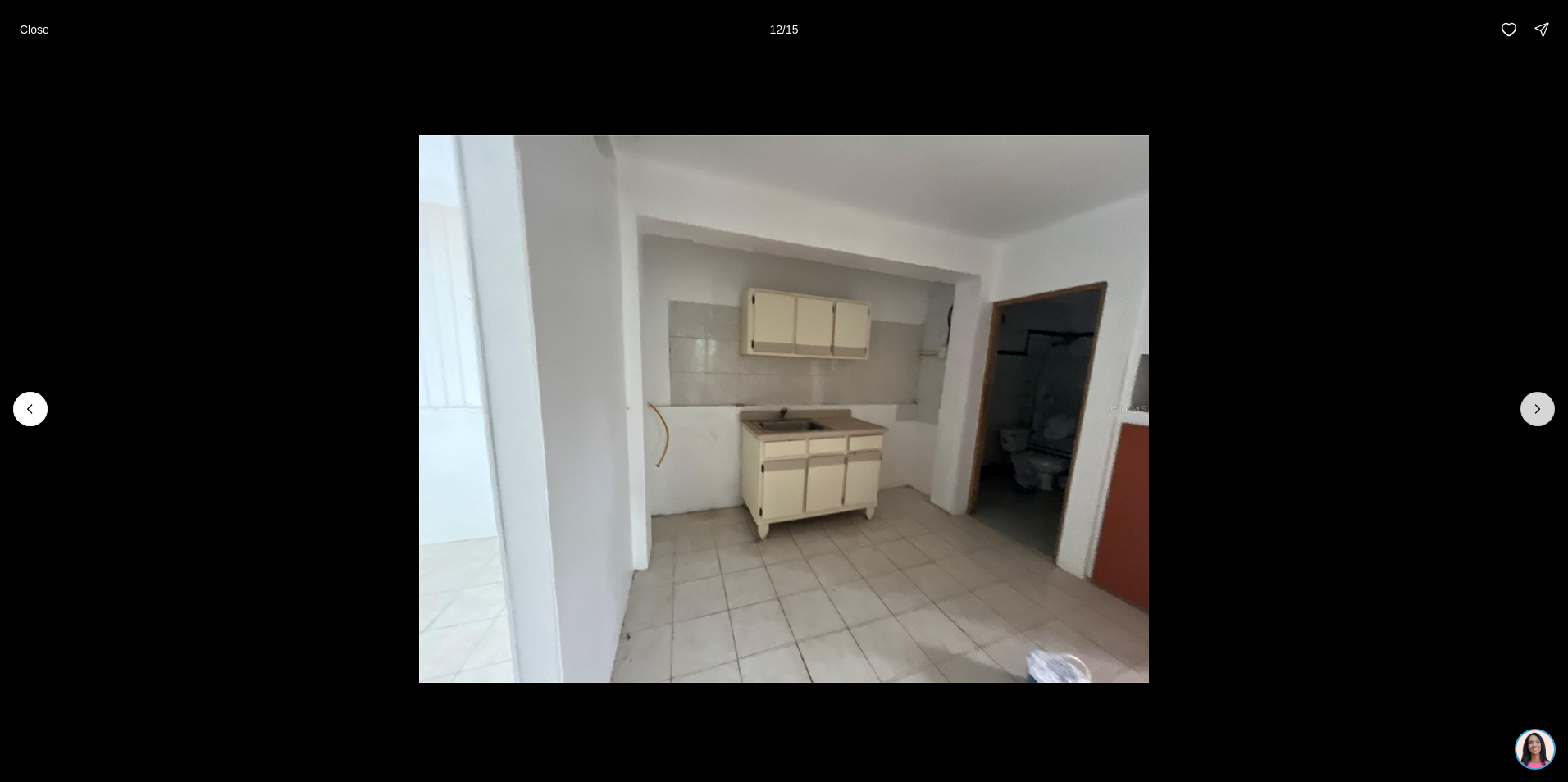
click at [1543, 409] on icon "Next slide" at bounding box center [1537, 409] width 16 height 16
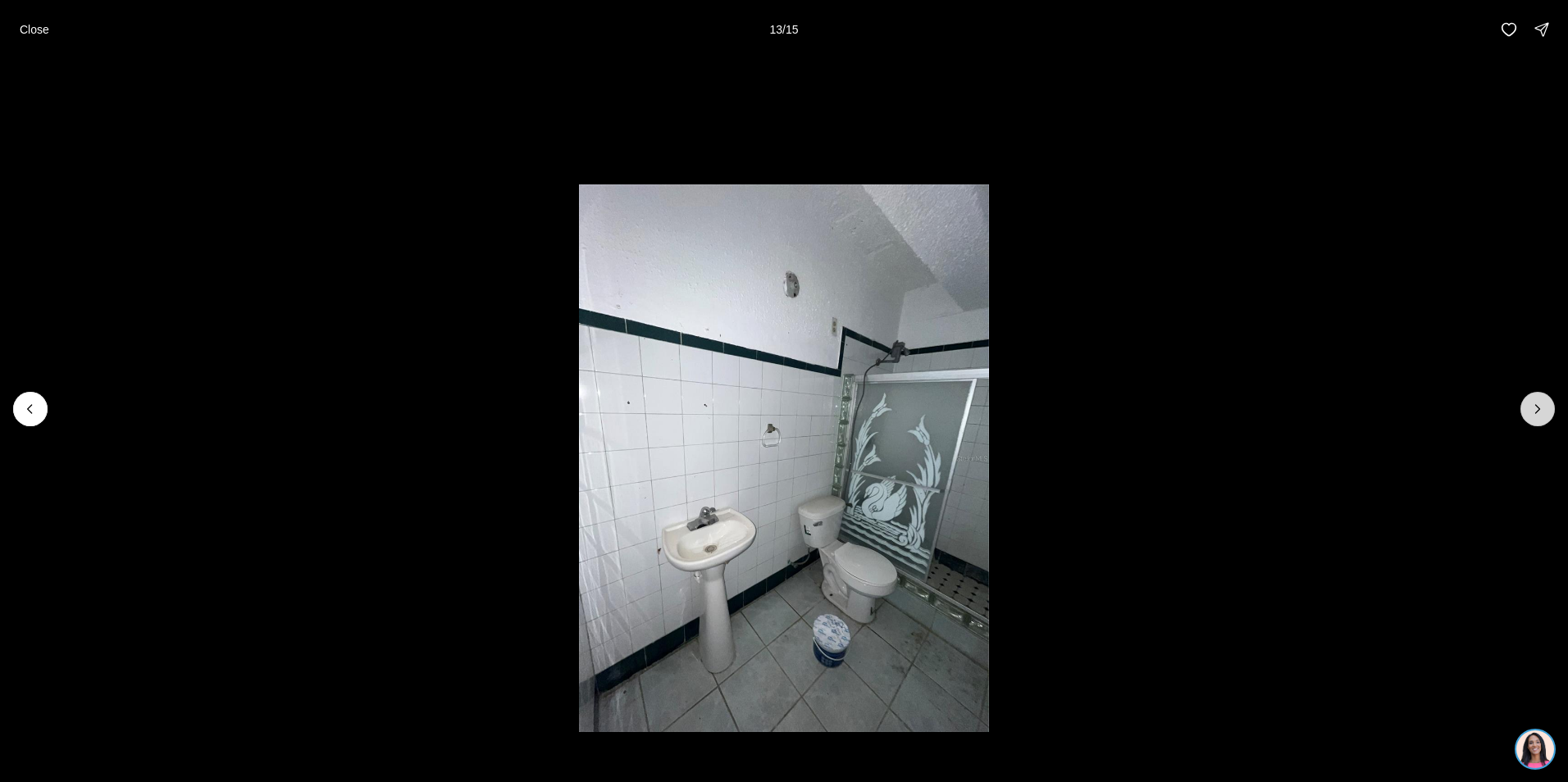
click at [1543, 409] on icon "Next slide" at bounding box center [1537, 409] width 16 height 16
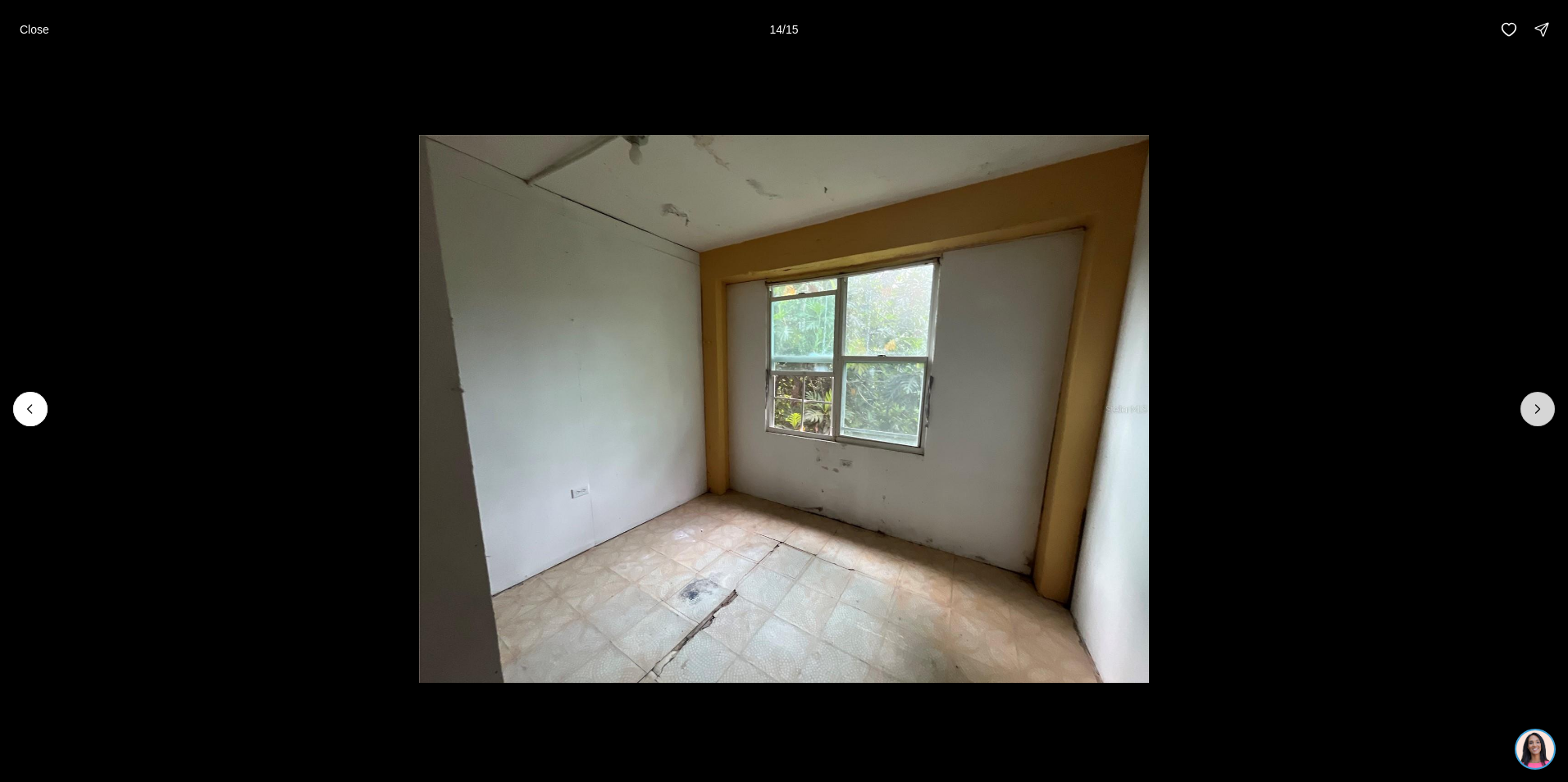
click at [1542, 409] on icon "Next slide" at bounding box center [1537, 409] width 16 height 16
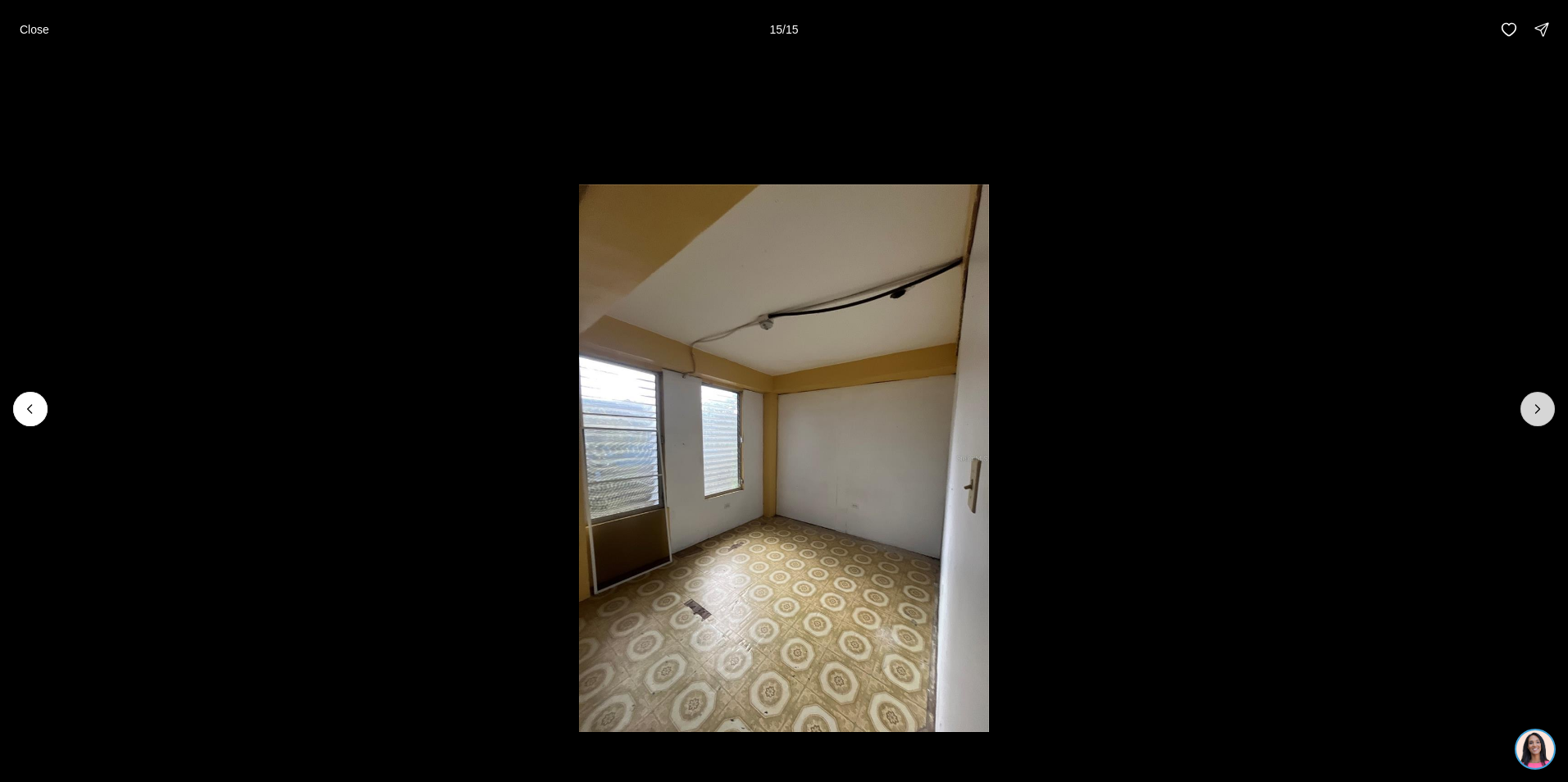
click at [1542, 409] on div at bounding box center [1537, 409] width 34 height 34
